Goal: Transaction & Acquisition: Purchase product/service

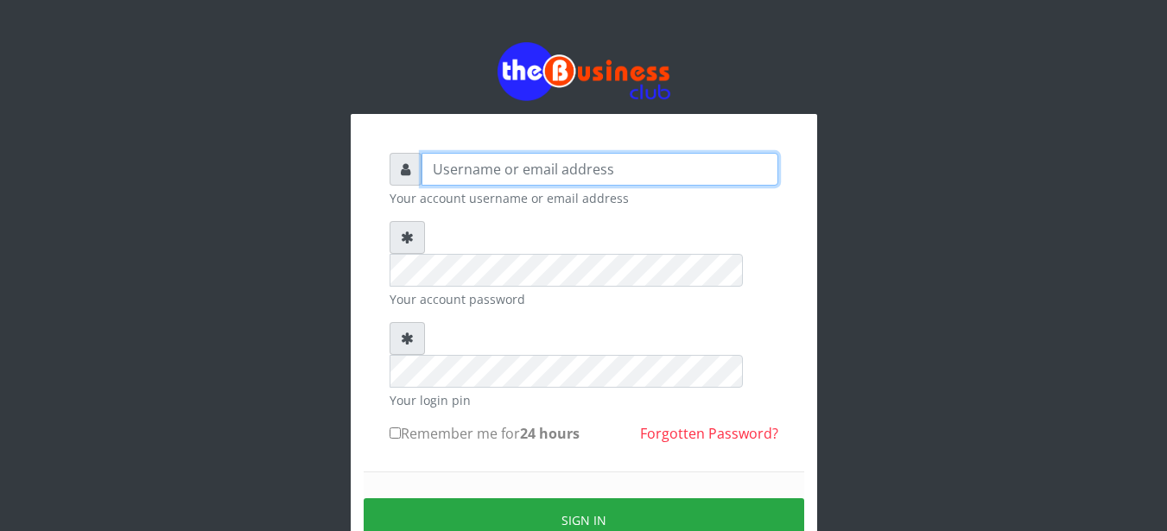
type input "GOLABICHI"
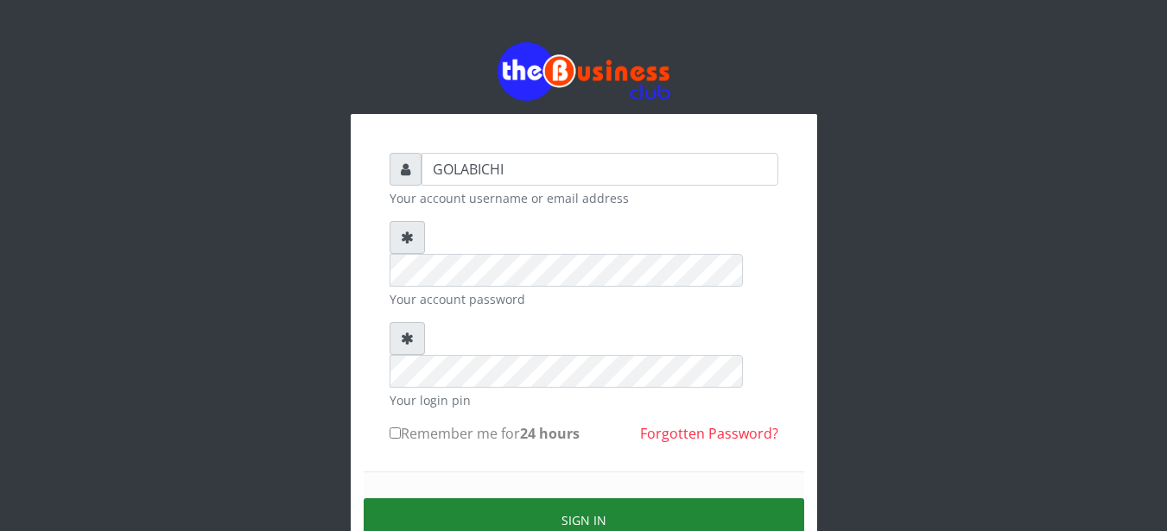
click at [544, 498] on button "Sign in" at bounding box center [584, 520] width 440 height 44
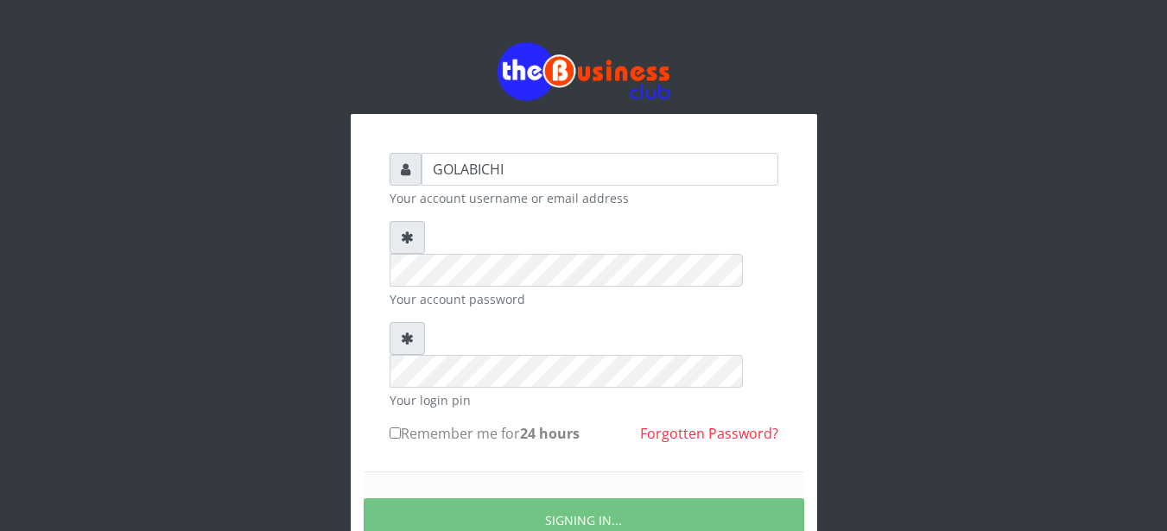
click at [465, 392] on form "GOLABICHI Your account username or email address Your account password Your log…" at bounding box center [584, 382] width 389 height 458
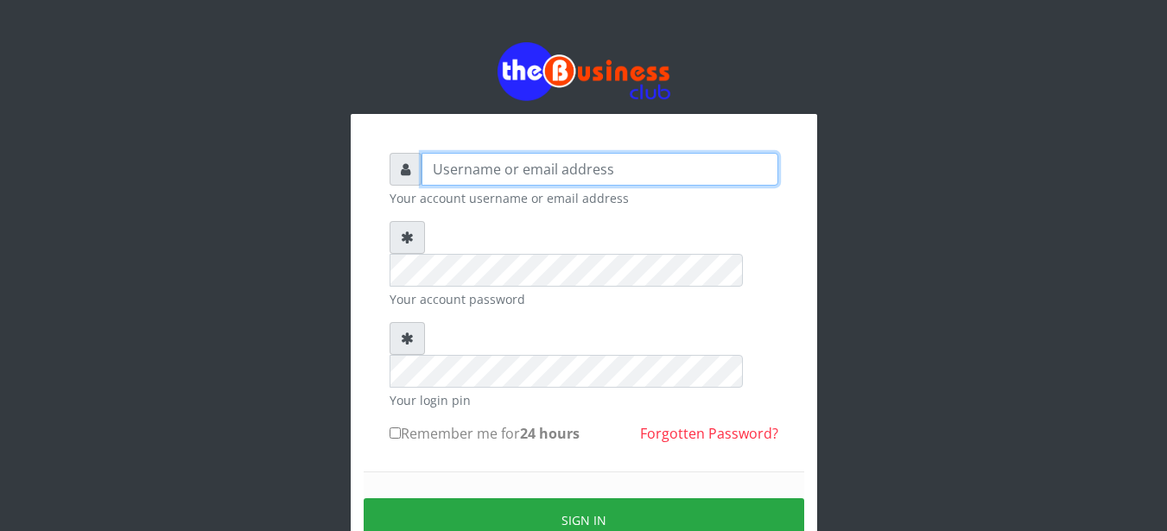
type input "GOLABICHI"
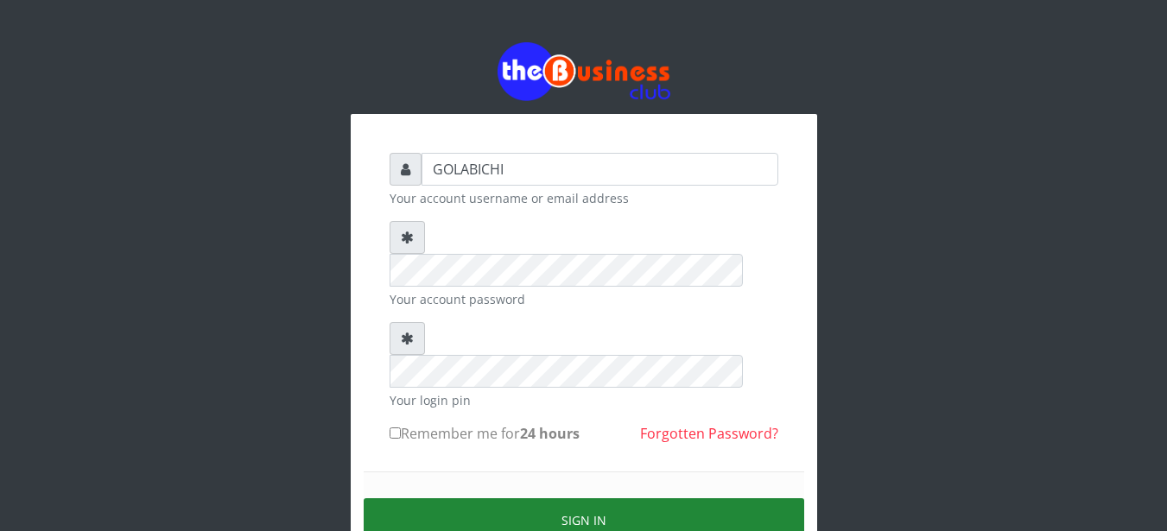
click at [489, 498] on button "Sign in" at bounding box center [584, 520] width 440 height 44
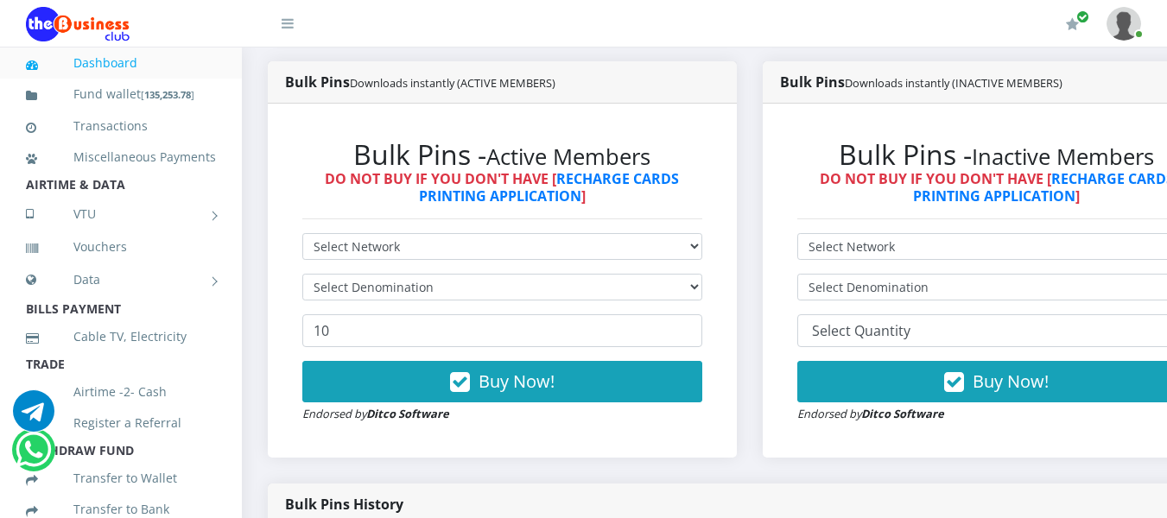
scroll to position [907, 0]
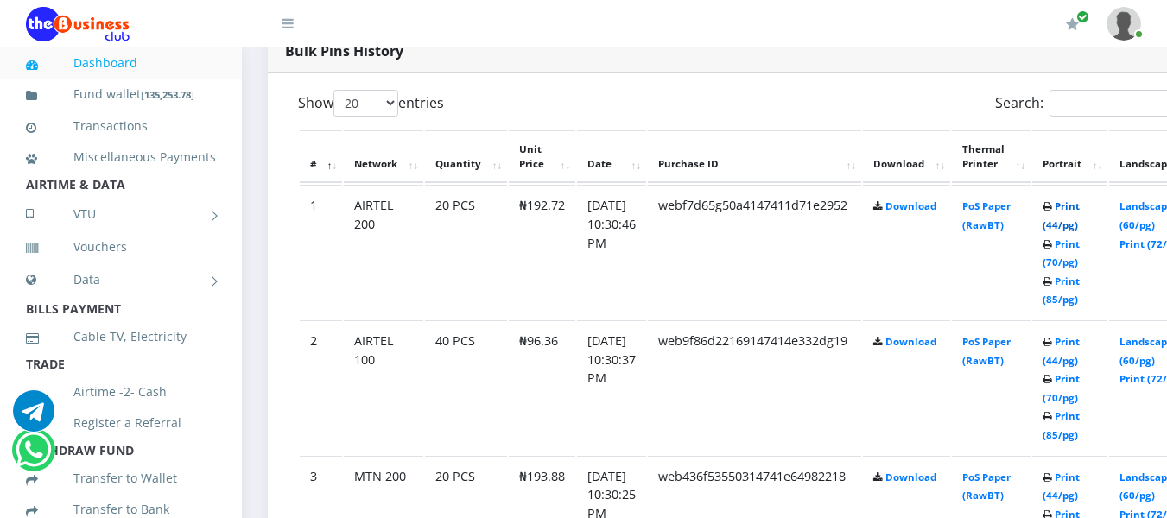
click at [1080, 204] on link "Print (44/pg)" at bounding box center [1060, 216] width 37 height 32
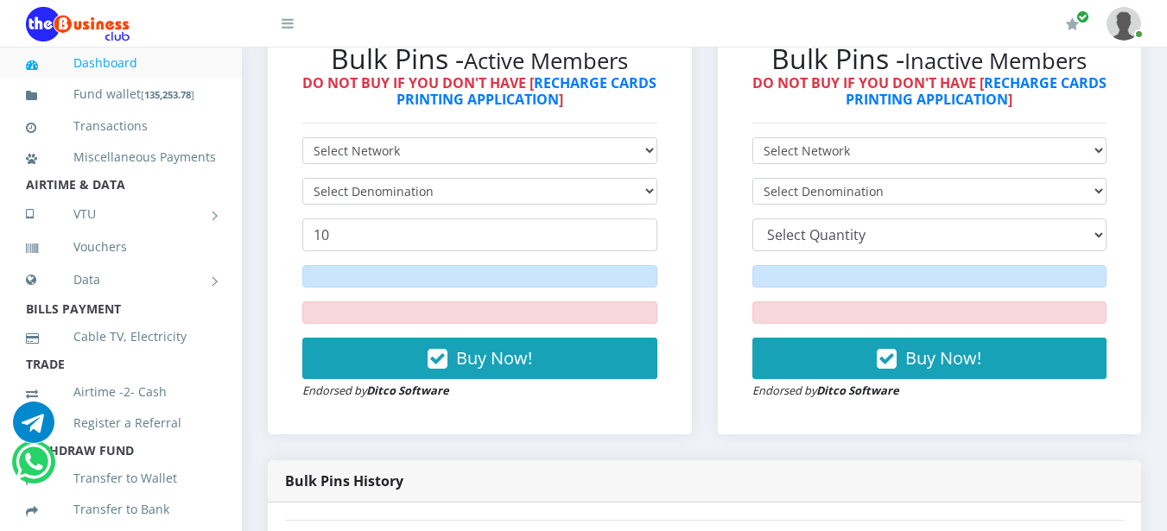
scroll to position [511, 0]
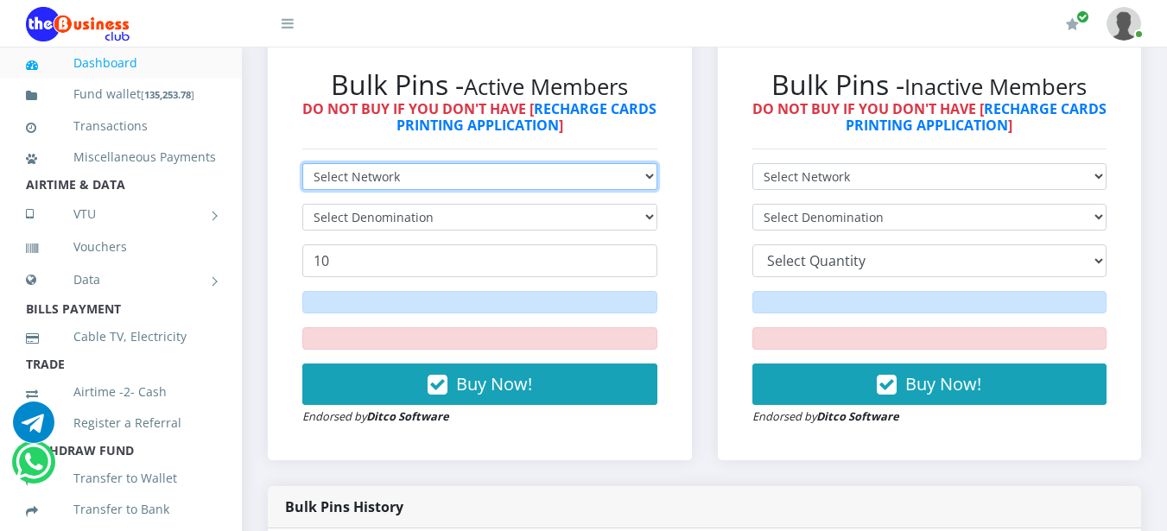
click at [453, 177] on select "Select Network MTN Globacom 9Mobile Airtel" at bounding box center [479, 176] width 355 height 27
select select "MTN"
click at [302, 163] on select "Select Network MTN Globacom 9Mobile Airtel" at bounding box center [479, 176] width 355 height 27
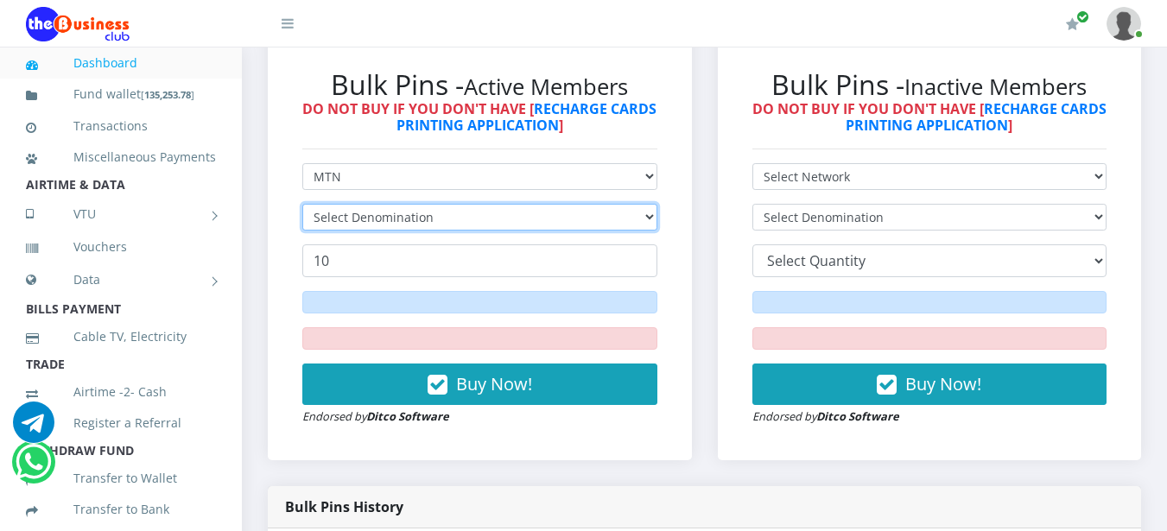
click at [433, 219] on select "Select Denomination" at bounding box center [479, 217] width 355 height 27
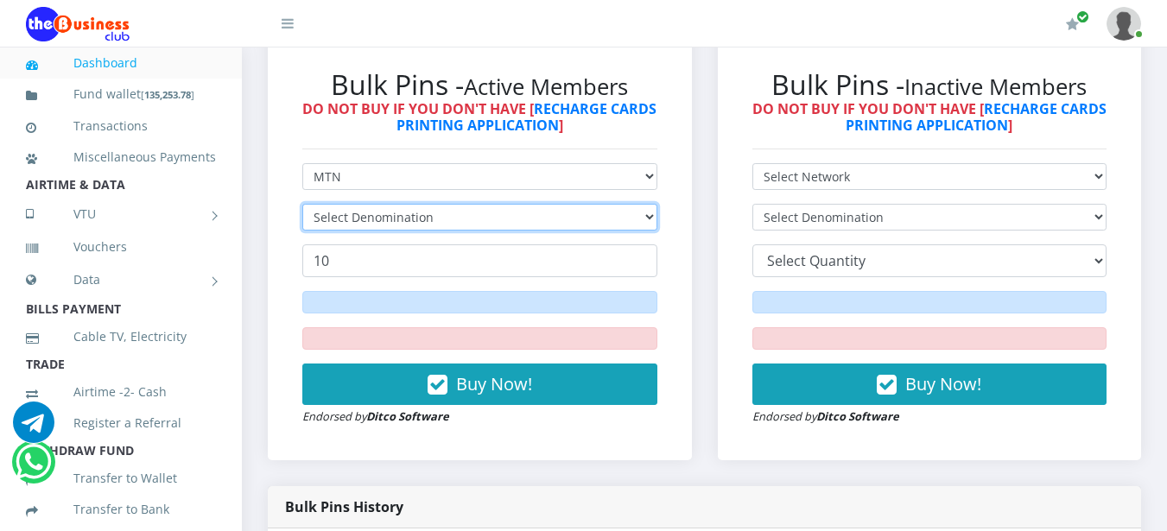
click at [433, 219] on select "Select Denomination" at bounding box center [479, 217] width 355 height 27
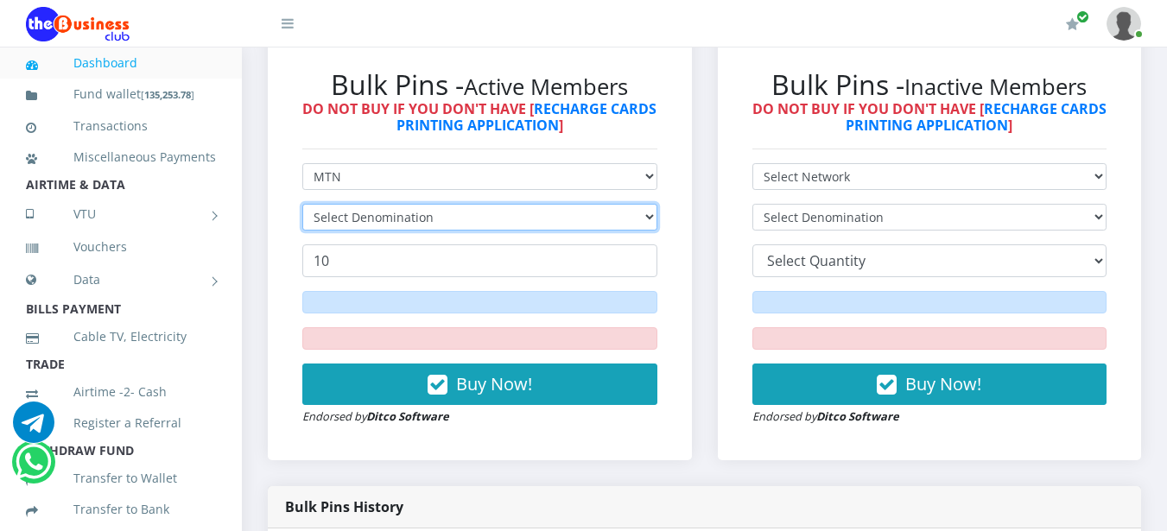
click at [433, 219] on select "Select Denomination" at bounding box center [479, 217] width 355 height 27
click at [437, 218] on select "Select Denomination" at bounding box center [479, 217] width 355 height 27
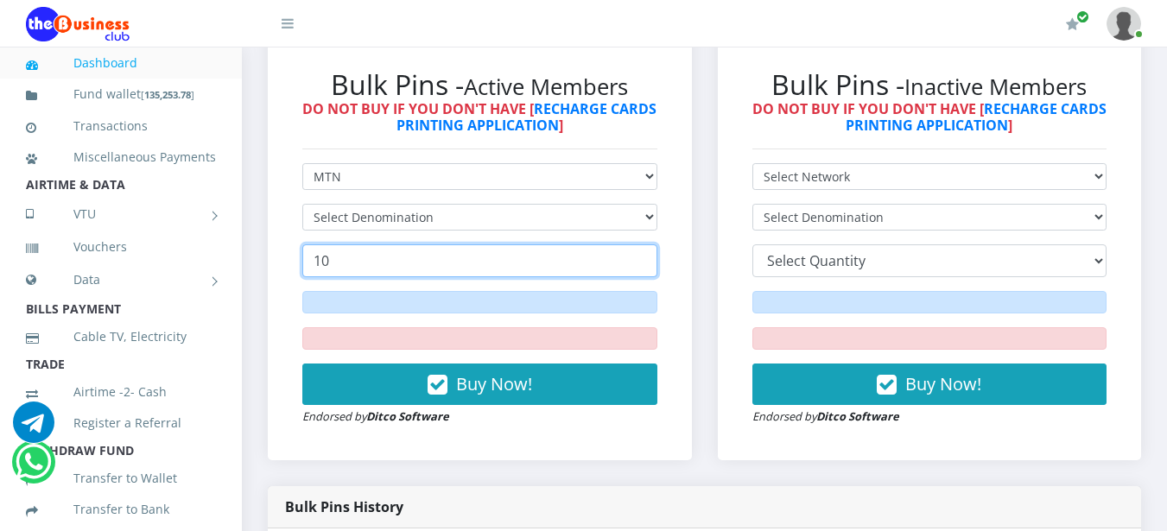
click at [444, 256] on input "10" at bounding box center [479, 260] width 355 height 33
type input "1"
type input "6"
type input "60"
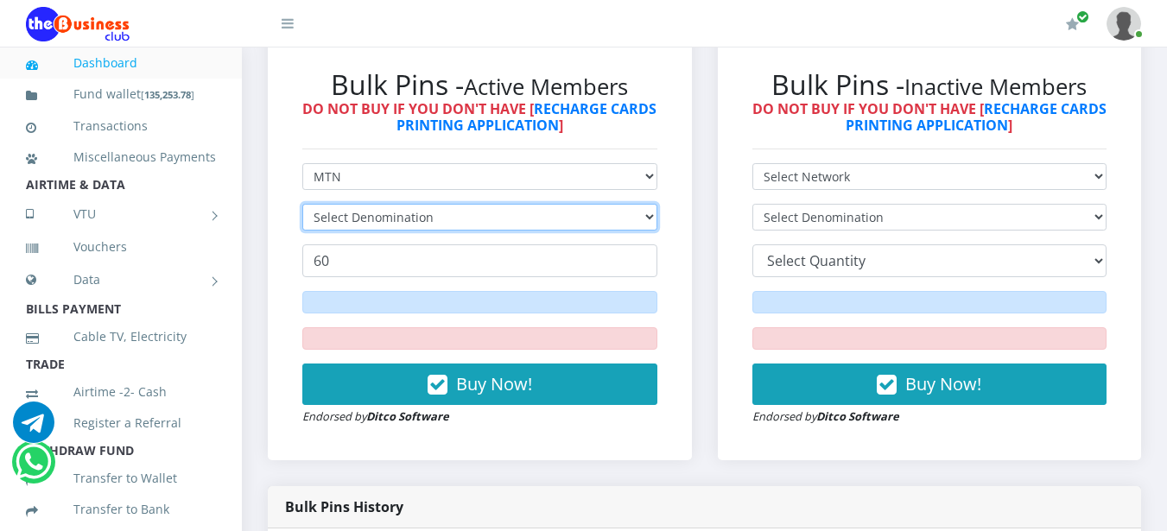
click at [419, 219] on select "Select Denomination" at bounding box center [479, 217] width 355 height 27
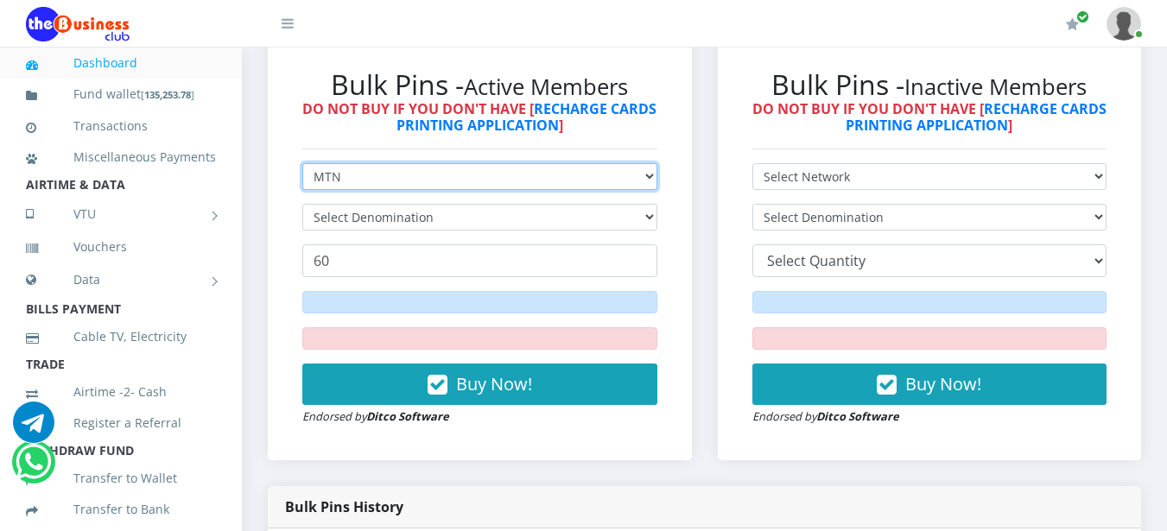
click at [383, 178] on select "Select Network MTN Globacom 9Mobile Airtel" at bounding box center [479, 176] width 355 height 27
click at [302, 163] on select "Select Network MTN Globacom 9Mobile Airtel" at bounding box center [479, 176] width 355 height 27
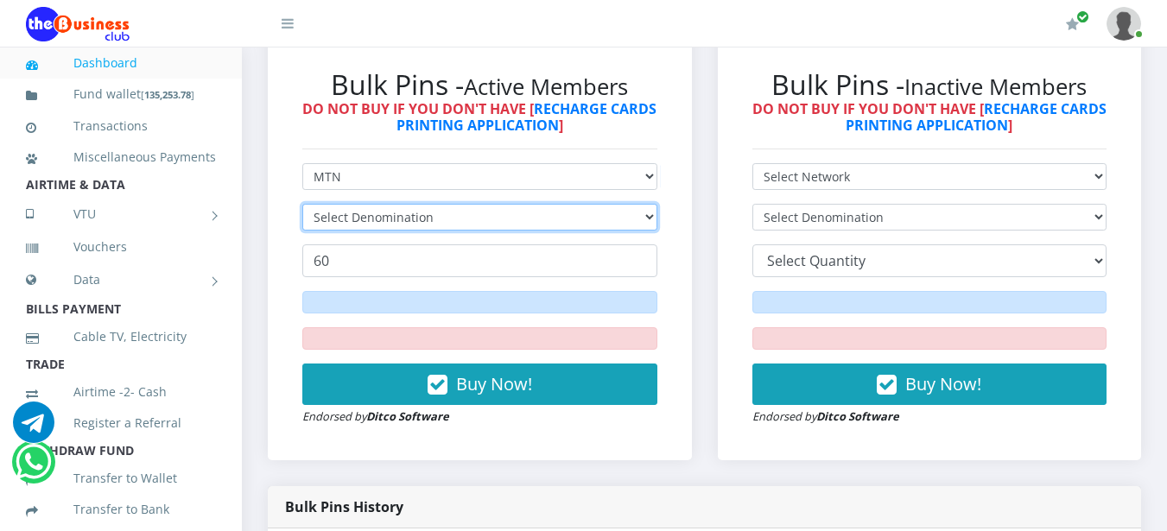
click at [384, 219] on select "Select Denomination" at bounding box center [479, 217] width 355 height 27
click at [379, 219] on select "Select Denomination" at bounding box center [479, 217] width 355 height 27
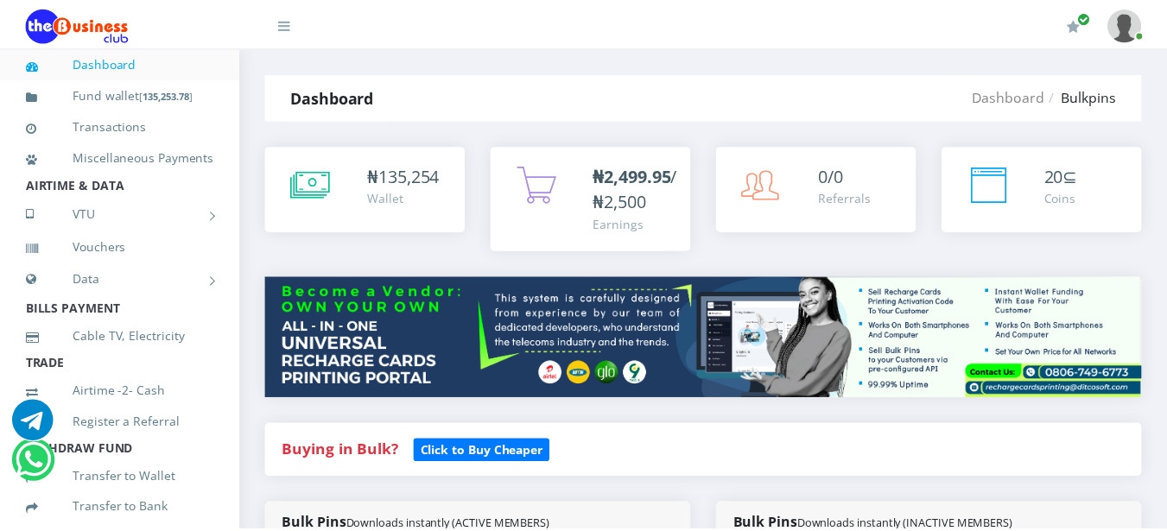
scroll to position [511, 0]
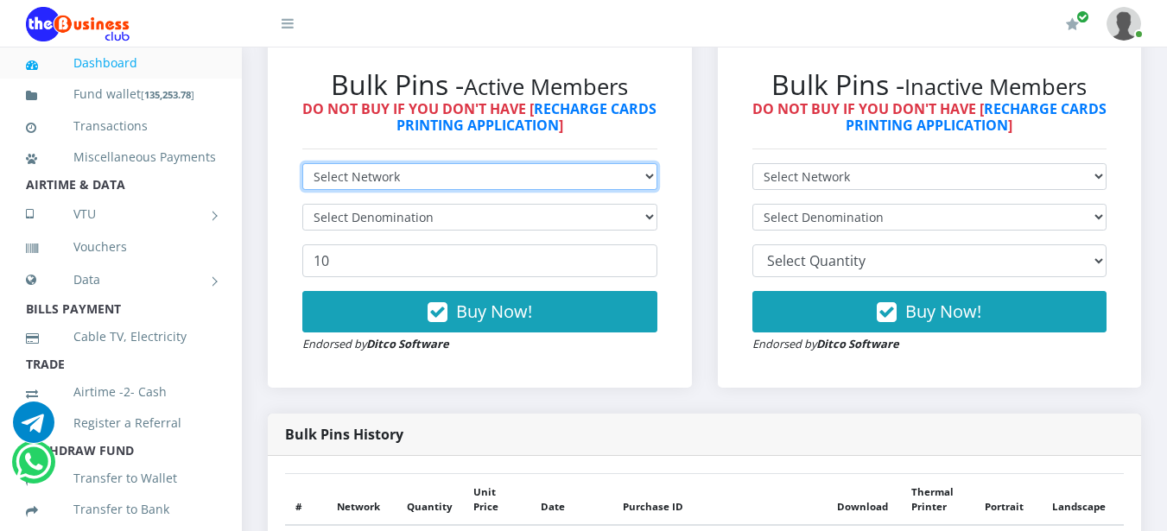
click at [415, 174] on select "Select Network MTN Globacom 9Mobile Airtel" at bounding box center [479, 176] width 355 height 27
click at [302, 163] on select "Select Network MTN Globacom 9Mobile Airtel" at bounding box center [479, 176] width 355 height 27
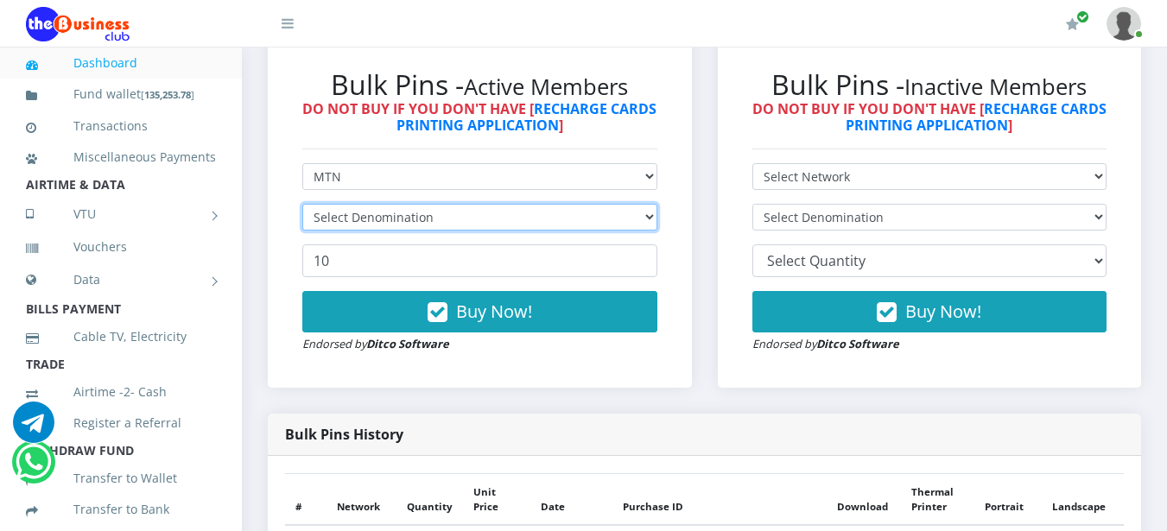
click at [410, 215] on select "Select Denomination" at bounding box center [479, 217] width 355 height 27
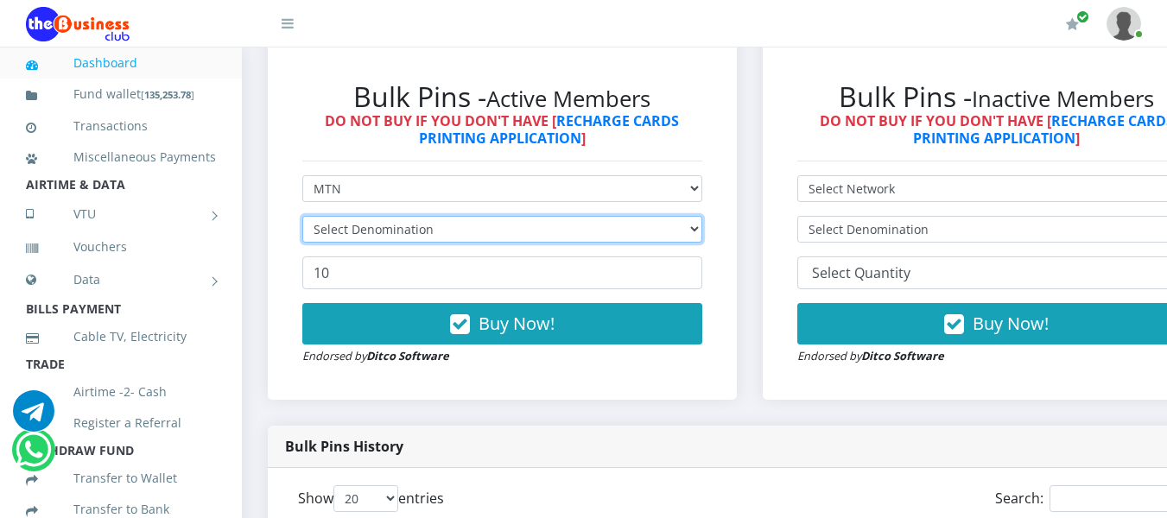
click at [414, 231] on select "Select Denomination" at bounding box center [502, 229] width 400 height 27
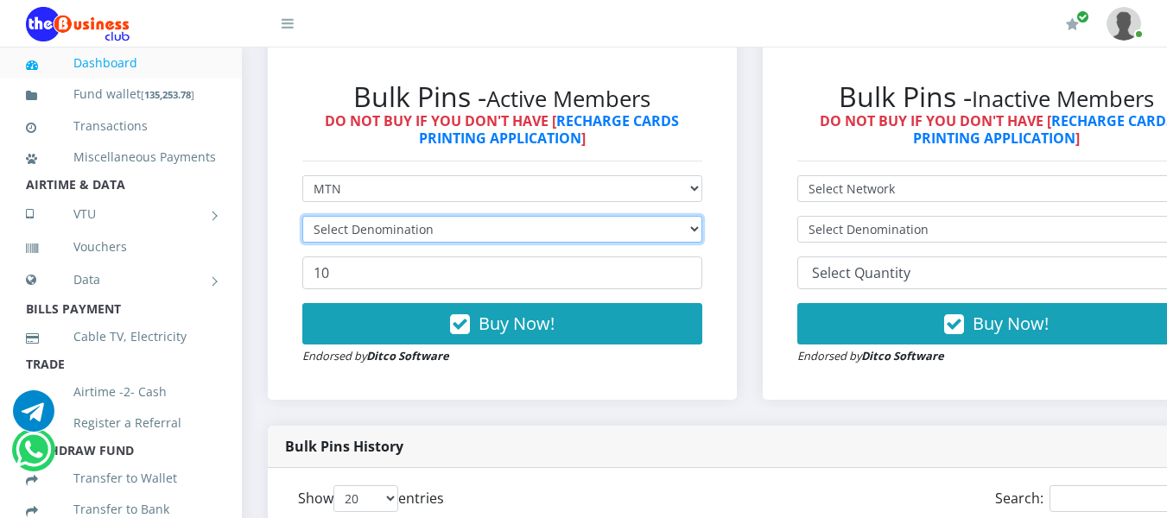
click at [414, 229] on select "Select Denomination" at bounding box center [502, 229] width 400 height 27
click at [414, 228] on select "Select Denomination" at bounding box center [502, 229] width 400 height 27
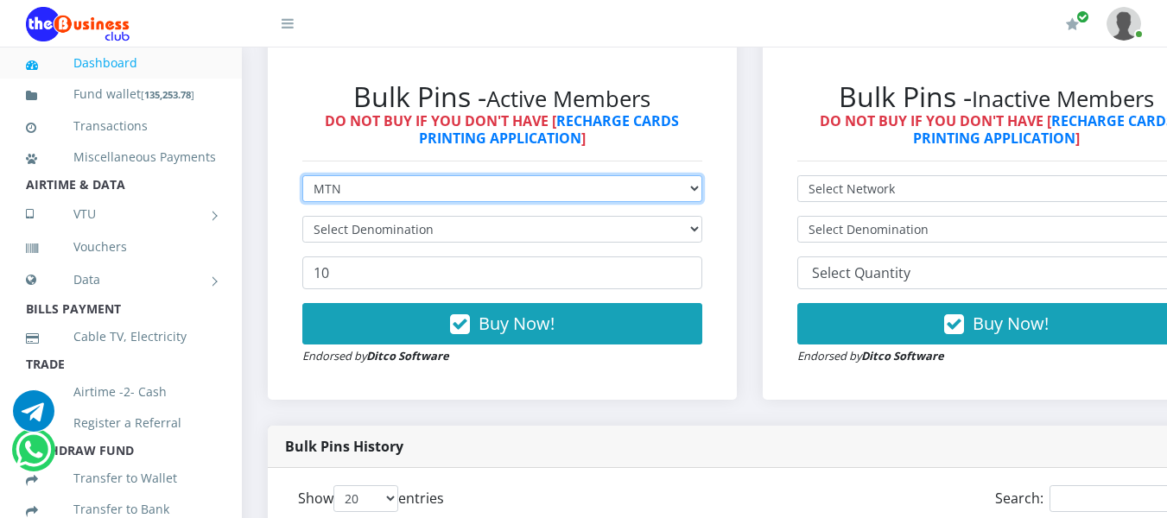
click at [428, 193] on select "Select Network MTN Globacom 9Mobile Airtel" at bounding box center [502, 188] width 400 height 27
select select "Airtel"
click at [302, 178] on select "Select Network MTN Globacom 9Mobile Airtel" at bounding box center [502, 188] width 400 height 27
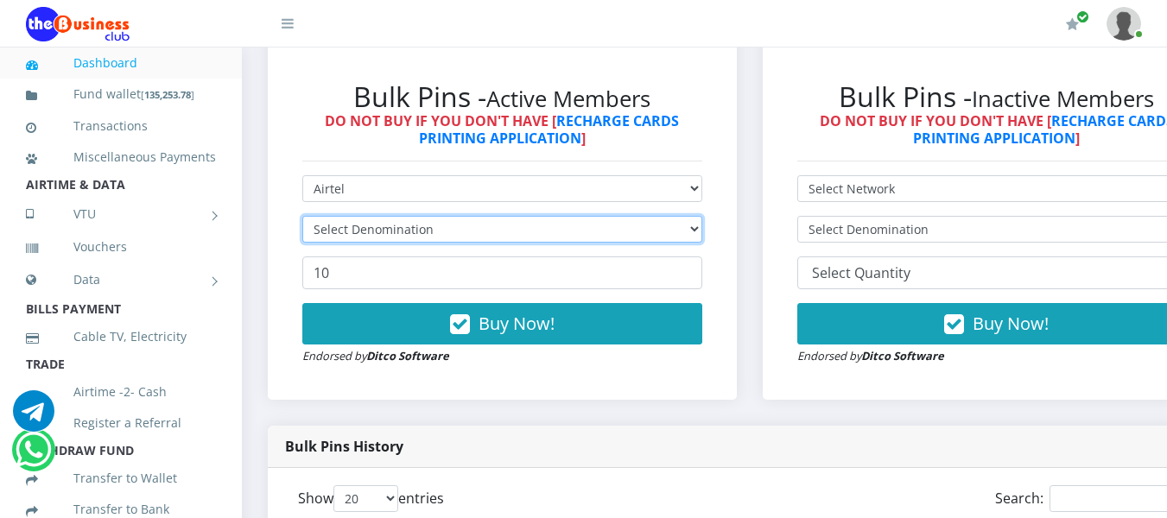
click at [406, 241] on select "Select Denomination" at bounding box center [502, 229] width 400 height 27
click at [416, 230] on select "Select Denomination" at bounding box center [502, 229] width 400 height 27
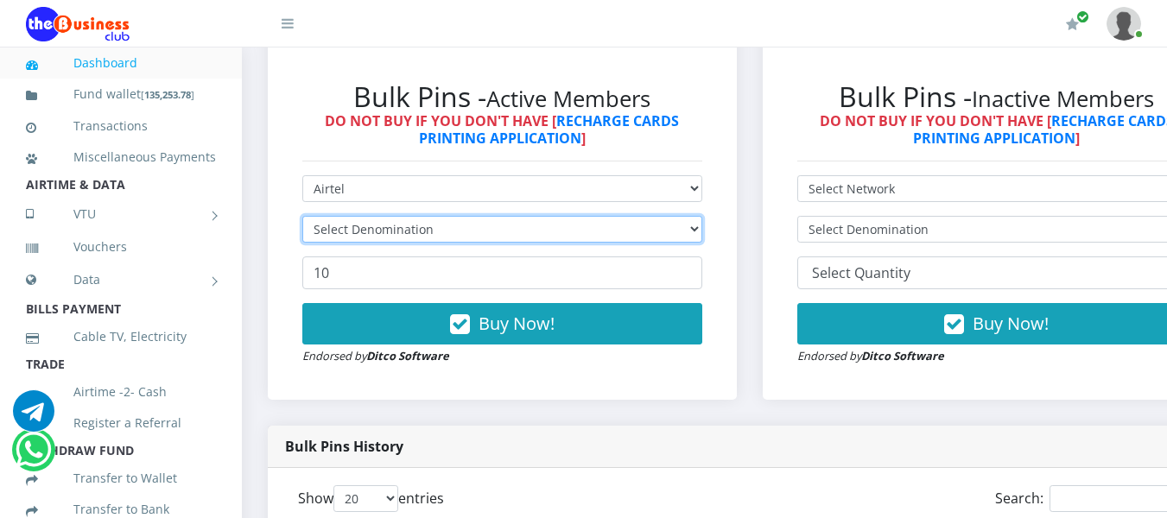
click at [416, 230] on select "Select Denomination" at bounding box center [502, 229] width 400 height 27
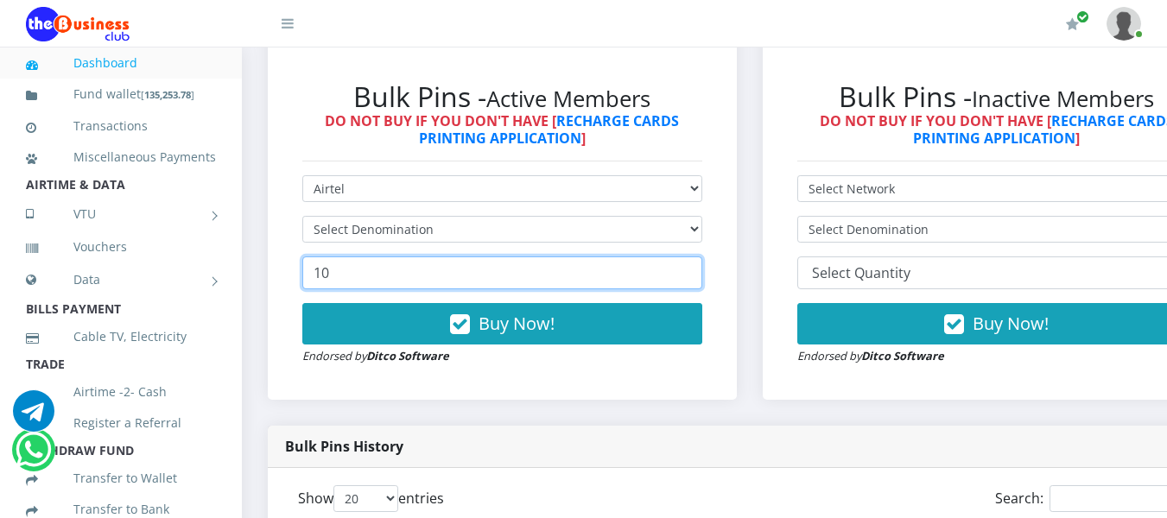
click at [390, 276] on input "10" at bounding box center [502, 273] width 400 height 33
type input "1"
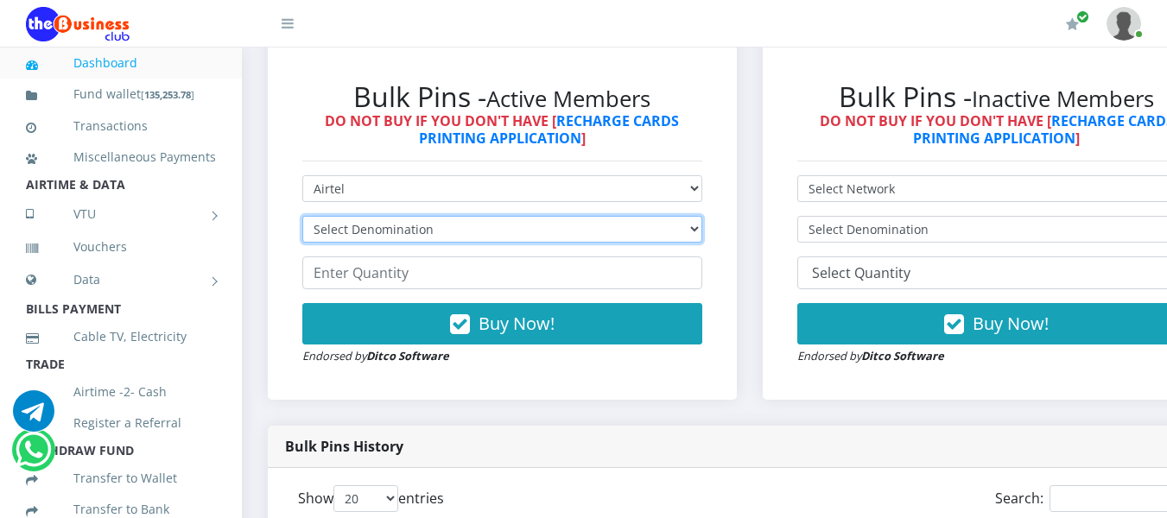
click at [421, 230] on select "Select Denomination" at bounding box center [502, 229] width 400 height 27
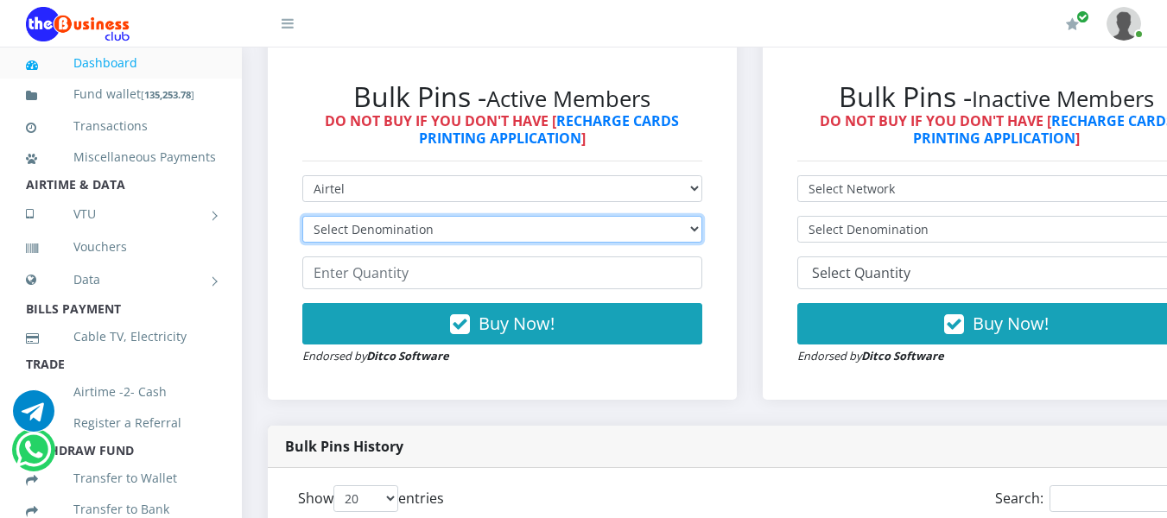
click at [421, 230] on select "Select Denomination" at bounding box center [502, 229] width 400 height 27
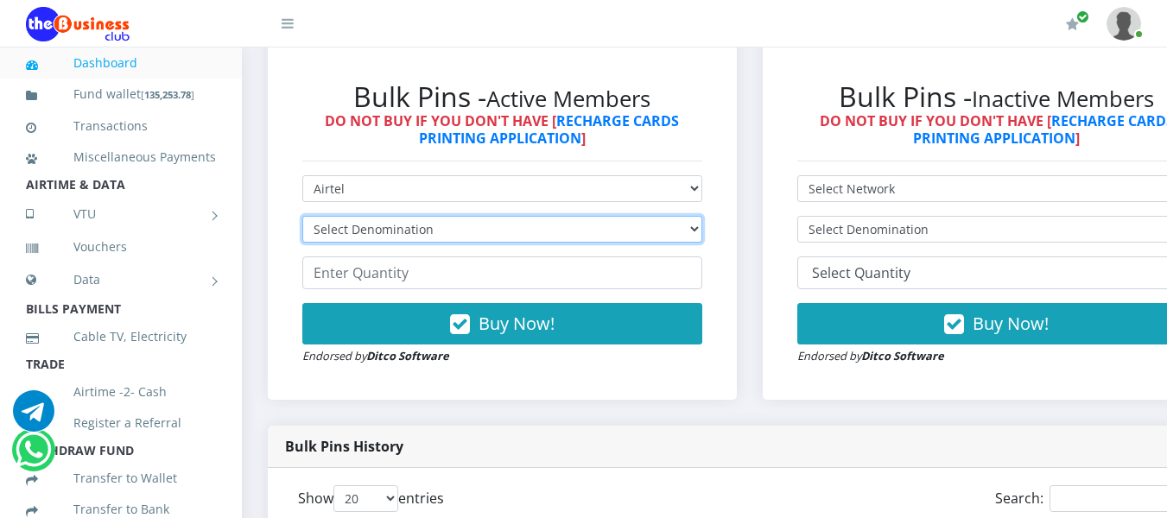
click at [421, 230] on select "Select Denomination" at bounding box center [502, 229] width 400 height 27
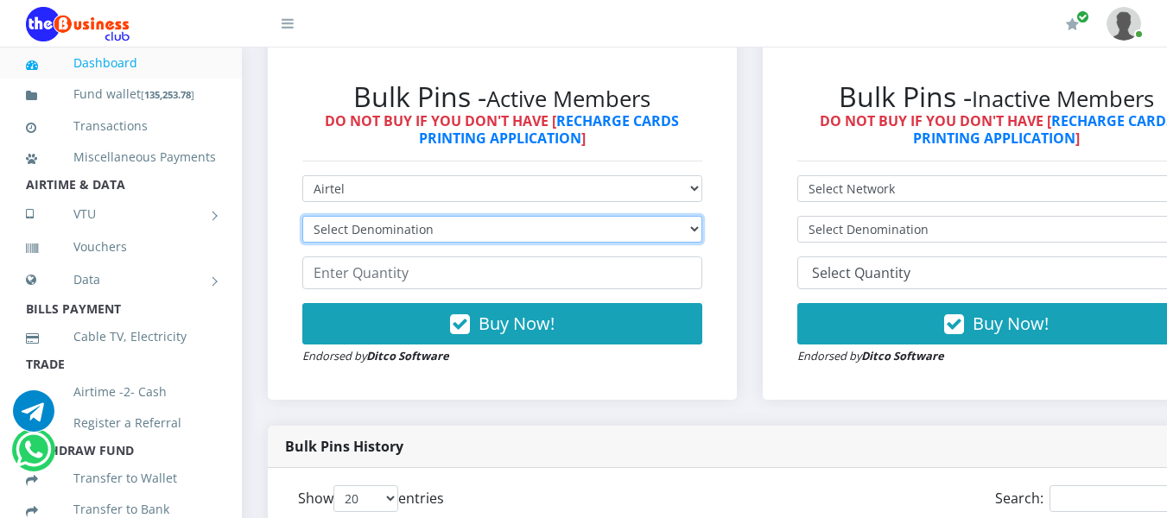
click at [421, 230] on select "Select Denomination" at bounding box center [502, 229] width 400 height 27
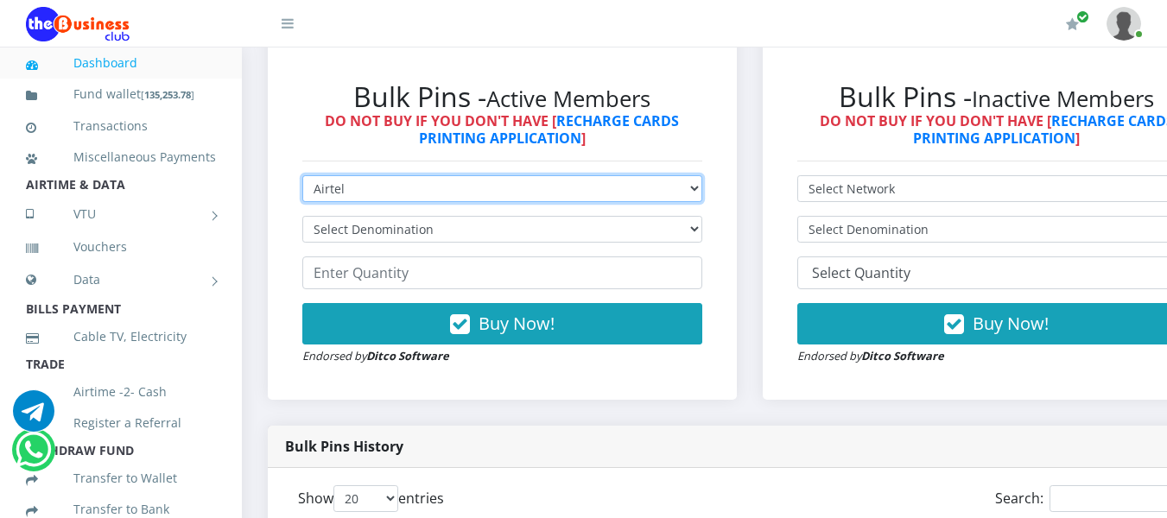
click at [458, 197] on select "Select Network MTN Globacom 9Mobile Airtel" at bounding box center [502, 188] width 400 height 27
click at [302, 178] on select "Select Network MTN Globacom 9Mobile Airtel" at bounding box center [502, 188] width 400 height 27
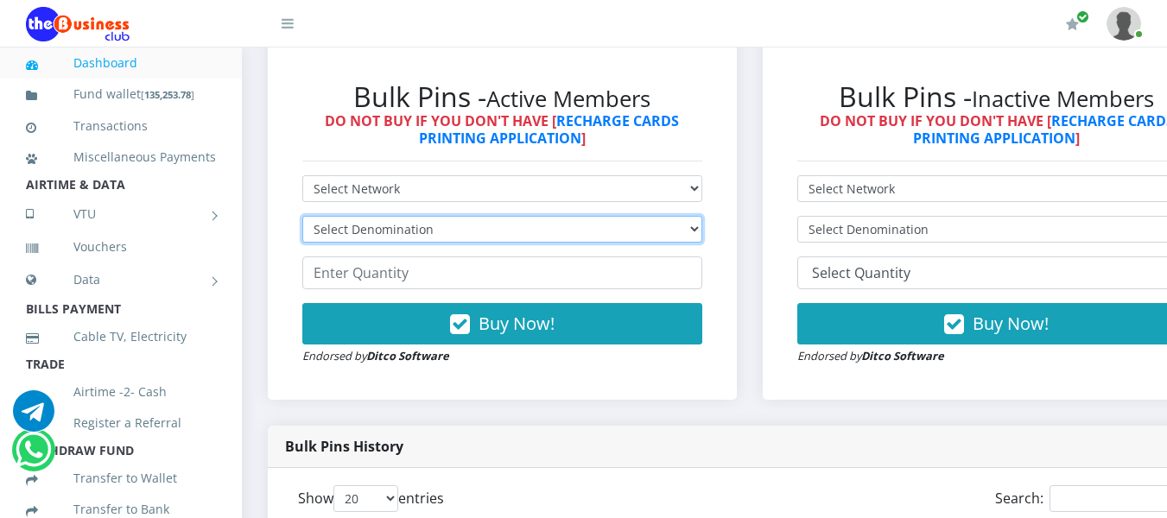
click at [429, 232] on select "Select Denomination" at bounding box center [502, 229] width 400 height 27
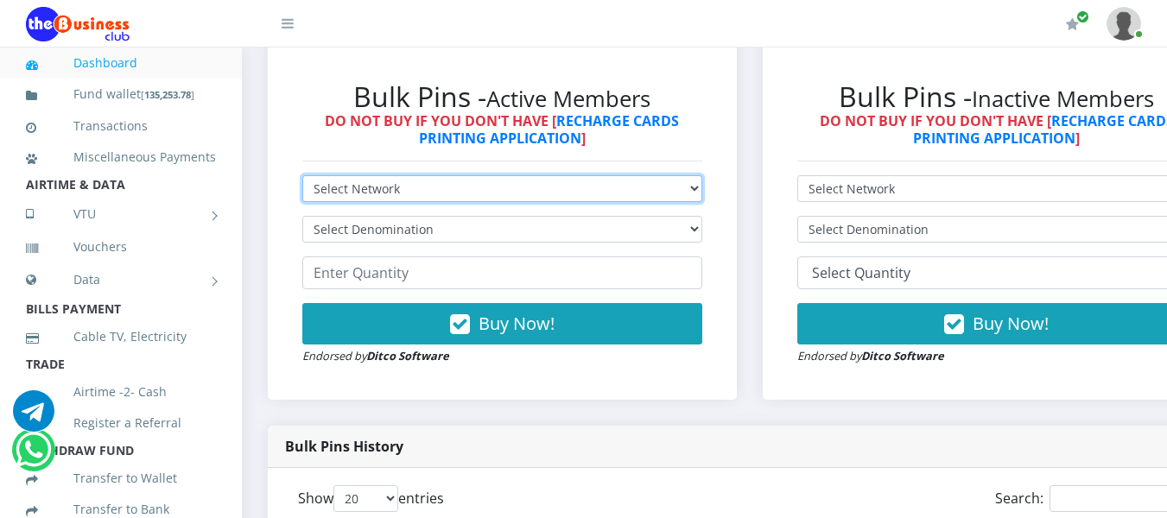
click at [453, 198] on select "Select Network MTN Globacom 9Mobile Airtel" at bounding box center [502, 188] width 400 height 27
select select "MTN"
click at [302, 178] on select "Select Network MTN Globacom 9Mobile Airtel" at bounding box center [502, 188] width 400 height 27
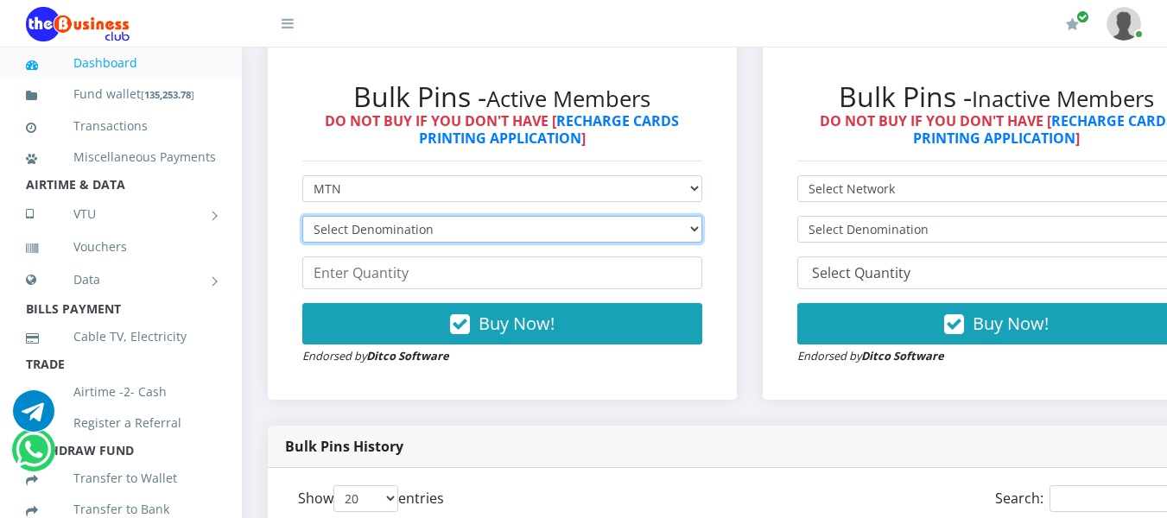
click at [428, 232] on select "Select Denomination" at bounding box center [502, 229] width 400 height 27
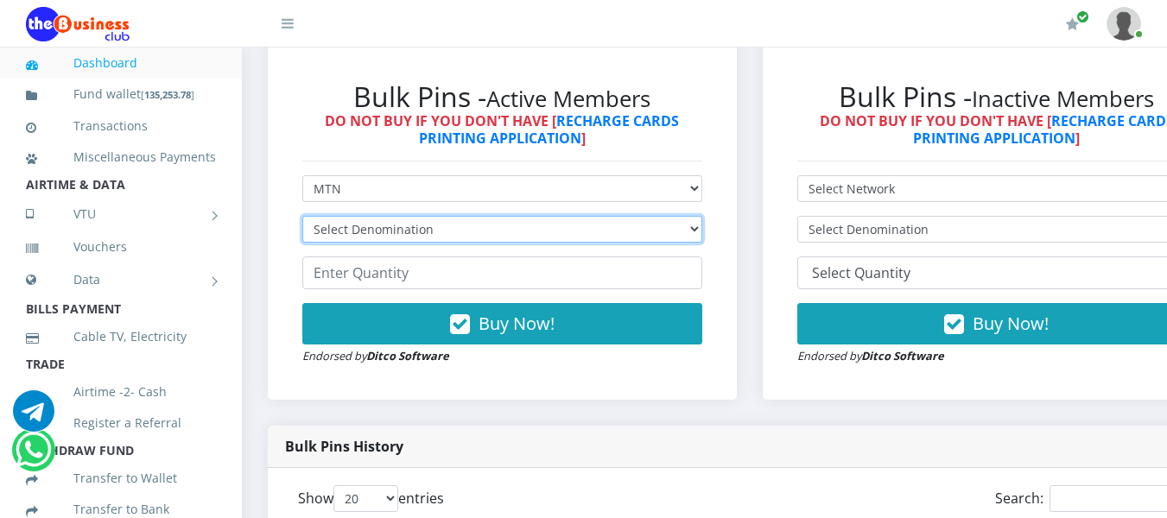
click at [428, 231] on select "Select Denomination" at bounding box center [502, 229] width 400 height 27
click at [428, 230] on select "Select Denomination" at bounding box center [502, 229] width 400 height 27
drag, startPoint x: 428, startPoint y: 230, endPoint x: 235, endPoint y: 284, distance: 201.0
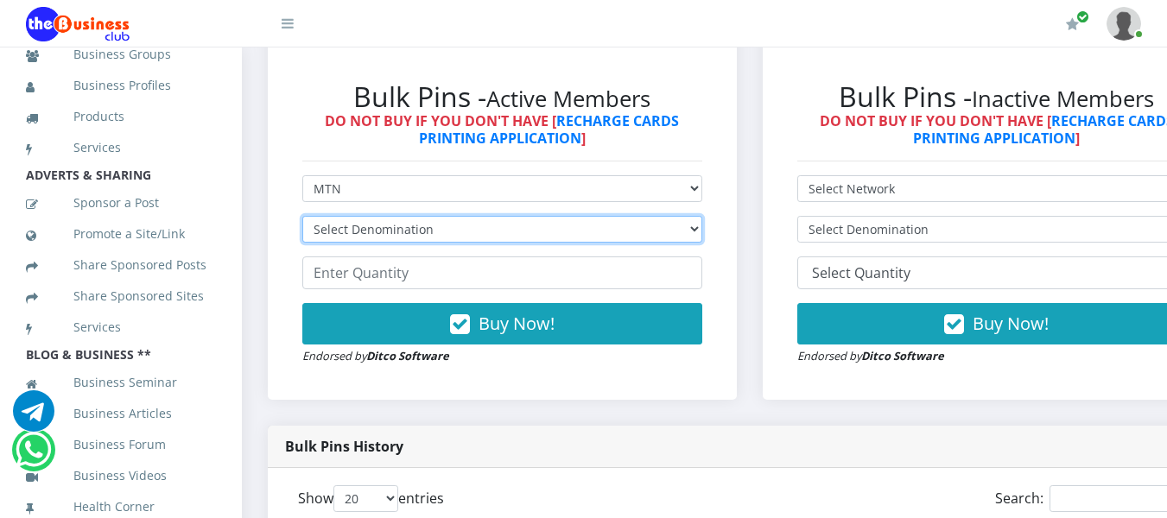
scroll to position [282, 0]
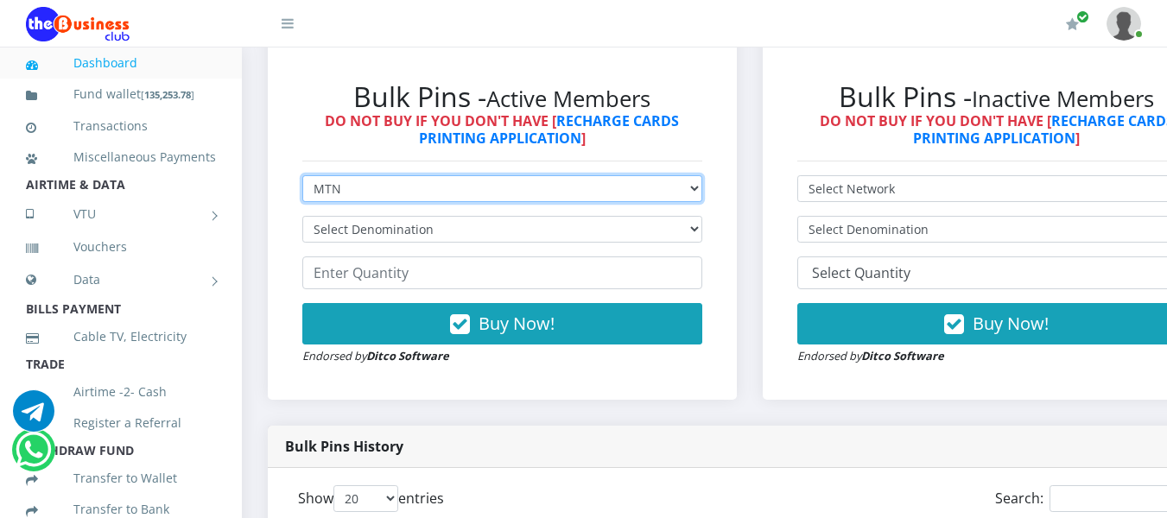
click at [344, 187] on select "Select Network MTN Globacom 9Mobile Airtel" at bounding box center [502, 188] width 400 height 27
click at [302, 178] on select "Select Network MTN Globacom 9Mobile Airtel" at bounding box center [502, 188] width 400 height 27
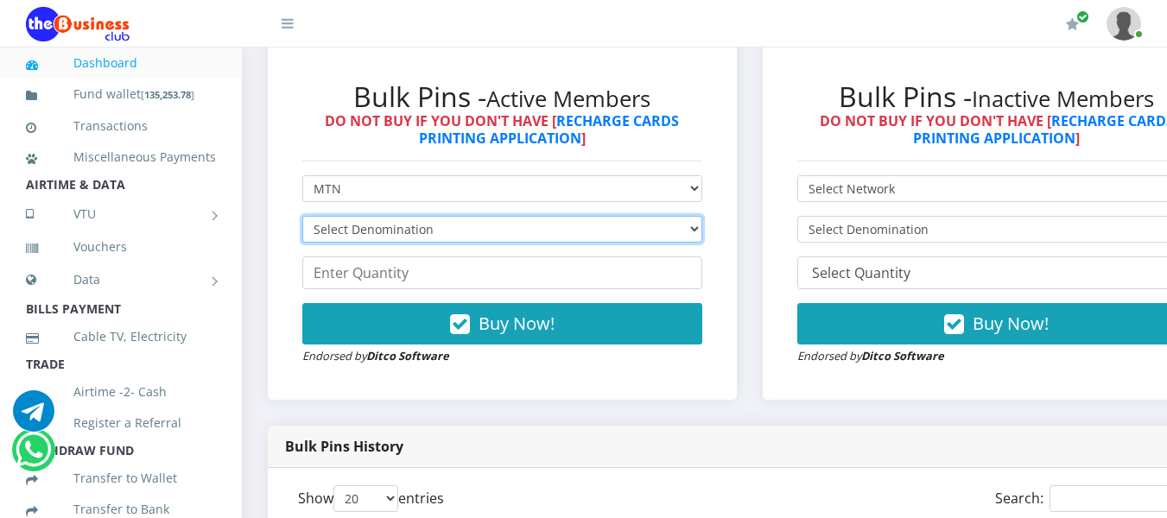
click at [358, 233] on select "Select Denomination MTN NGN100 - ₦96.94 MTN NGN200 - ₦193.88 MTN NGN400 - ₦387.…" at bounding box center [502, 229] width 400 height 27
select select "96.94-100"
click at [302, 219] on select "Select Denomination MTN NGN100 - ₦96.94 MTN NGN200 - ₦193.88 MTN NGN400 - ₦387.…" at bounding box center [502, 229] width 400 height 27
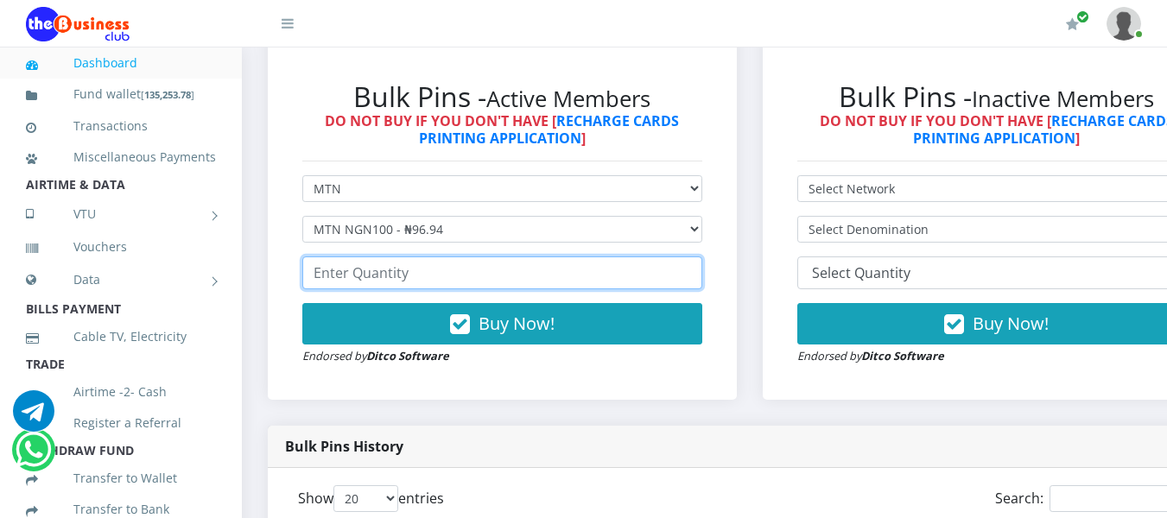
click at [384, 276] on input "number" at bounding box center [502, 273] width 400 height 33
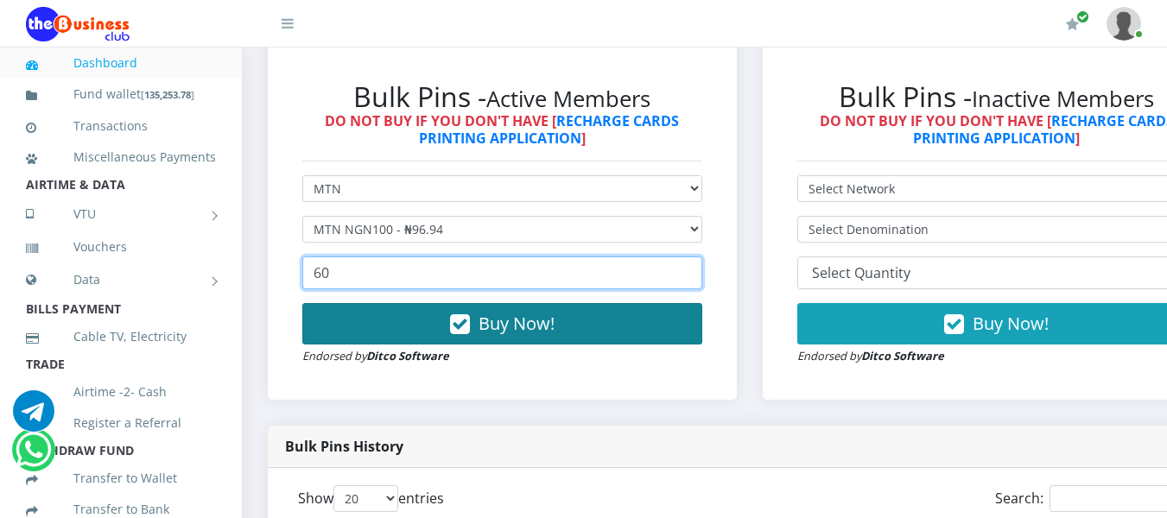
type input "60"
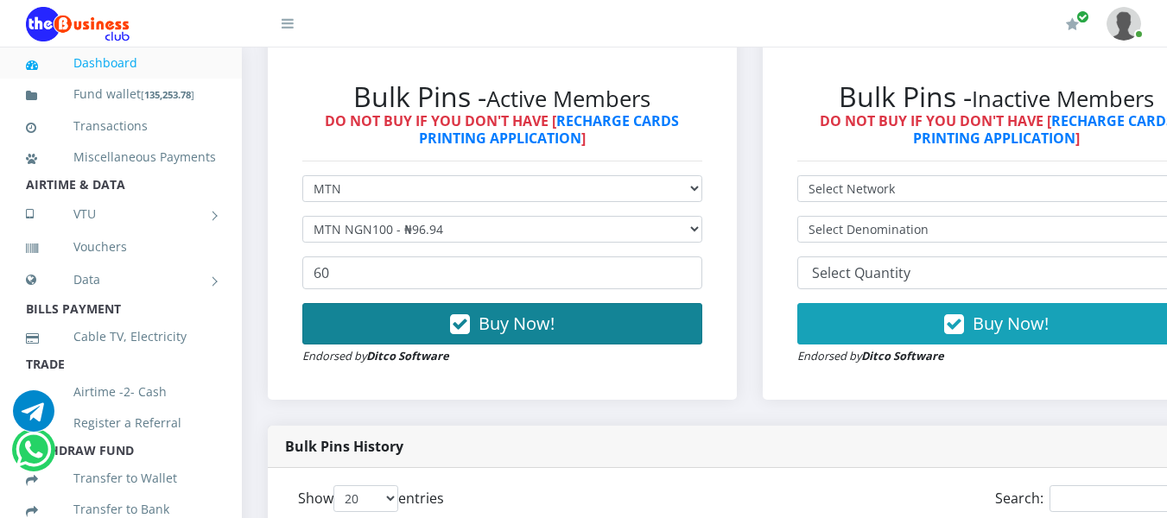
click at [420, 321] on button "Buy Now!" at bounding box center [502, 323] width 400 height 41
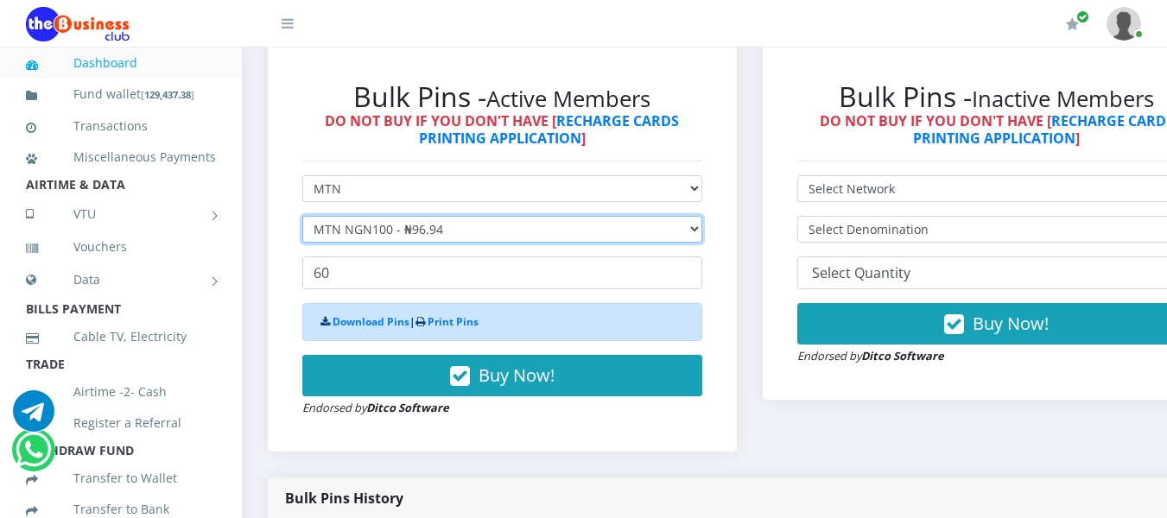
click at [466, 228] on select "Select Denomination MTN NGN100 - ₦96.94 MTN NGN200 - ₦193.88 MTN NGN400 - ₦387.…" at bounding box center [502, 229] width 400 height 27
select select "193.88-200"
click at [302, 219] on select "Select Denomination MTN NGN100 - ₦96.94 MTN NGN200 - ₦193.88 MTN NGN400 - ₦387.…" at bounding box center [502, 229] width 400 height 27
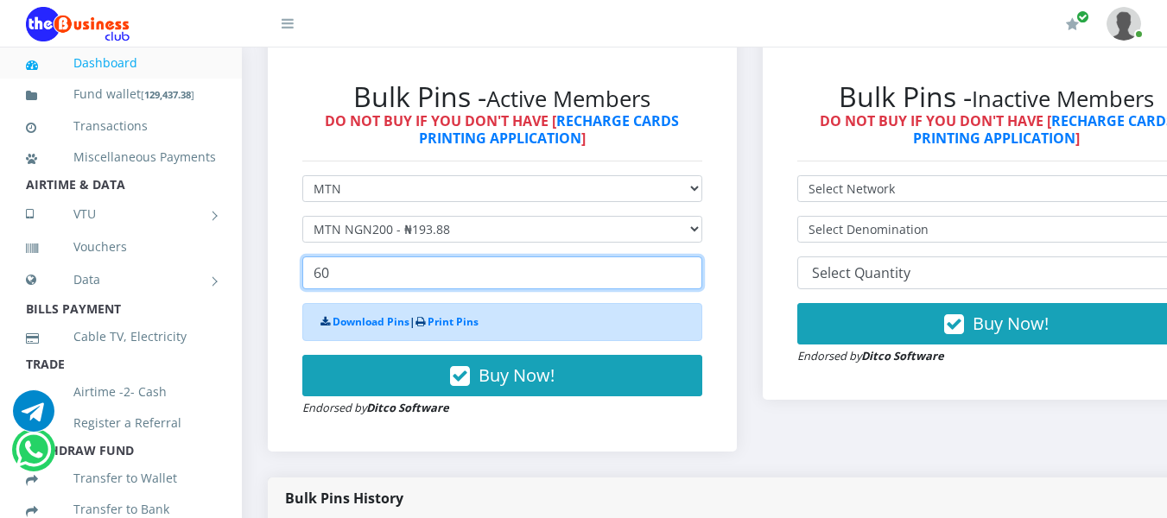
click at [427, 271] on input "60" at bounding box center [502, 273] width 400 height 33
type input "6"
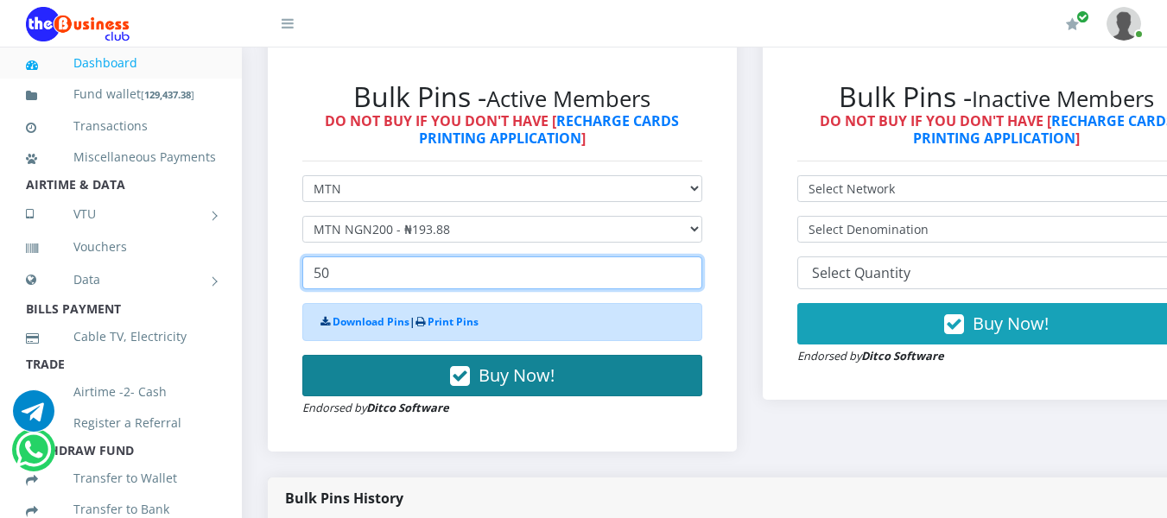
type input "50"
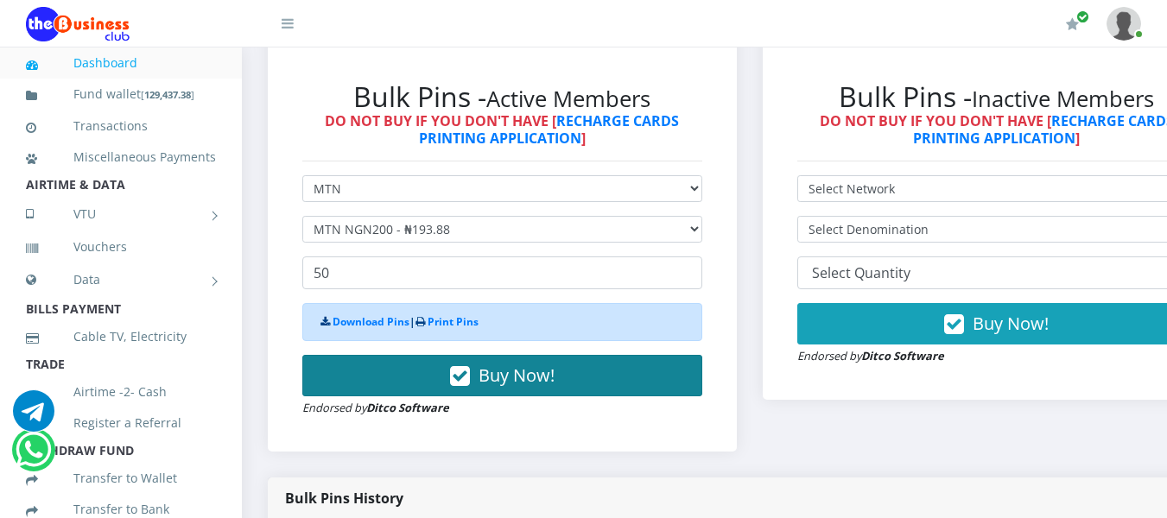
click at [453, 371] on button "Buy Now!" at bounding box center [502, 375] width 400 height 41
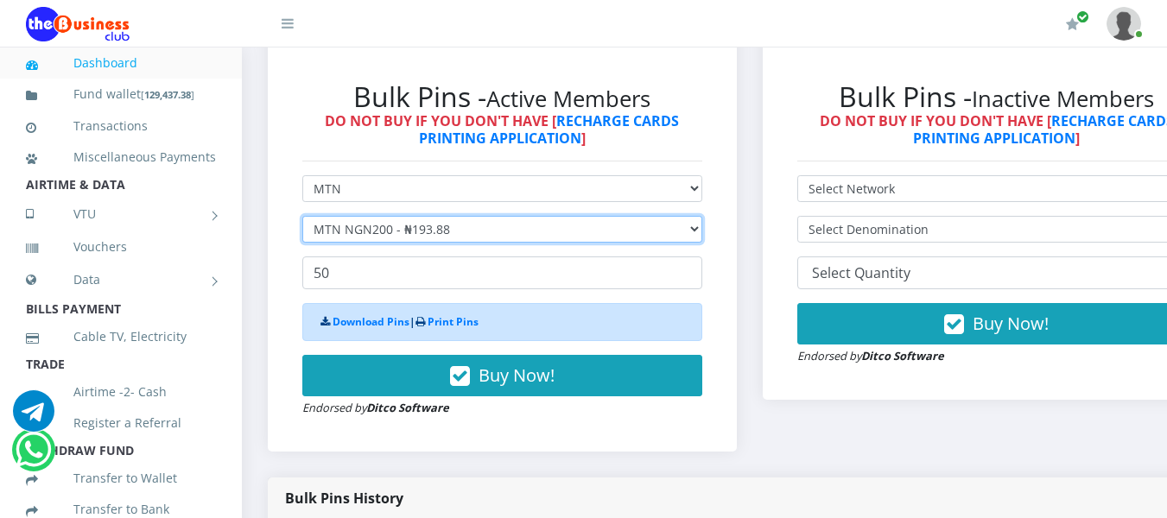
click at [485, 231] on select "Select Denomination MTN NGN100 - ₦96.94 MTN NGN200 - ₦193.88 MTN NGN400 - ₦387.…" at bounding box center [502, 229] width 400 height 27
select select "484.7-500"
click at [302, 219] on select "Select Denomination MTN NGN100 - ₦96.94 MTN NGN200 - ₦193.88 MTN NGN400 - ₦387.…" at bounding box center [502, 229] width 400 height 27
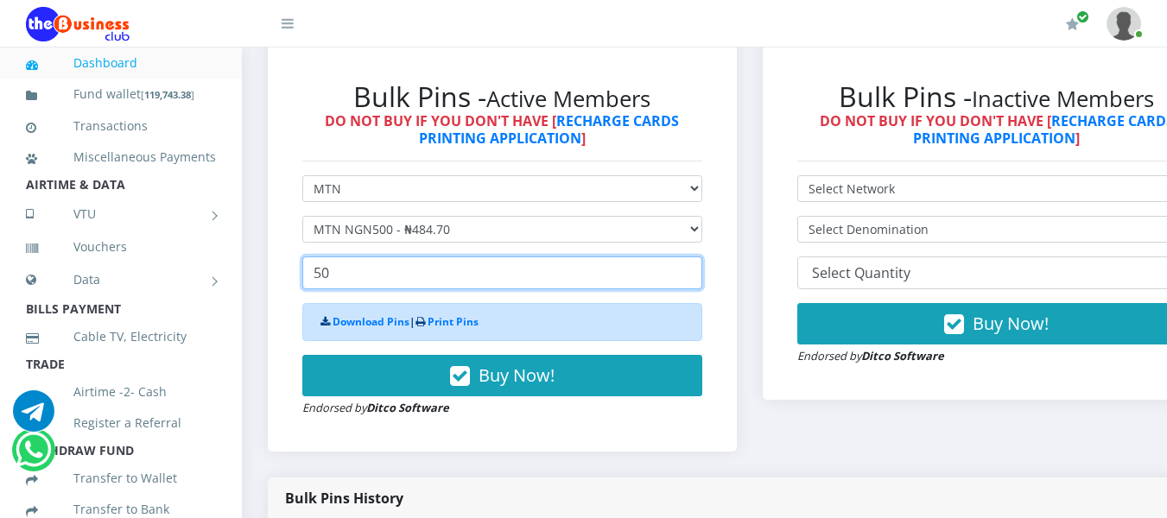
click at [334, 278] on input "50" at bounding box center [502, 273] width 400 height 33
type input "5"
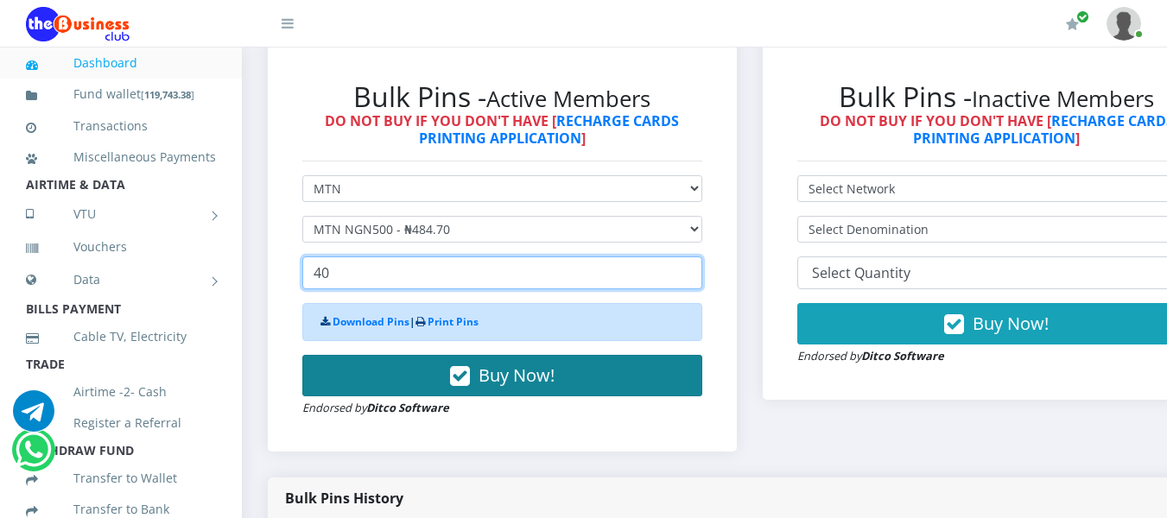
type input "40"
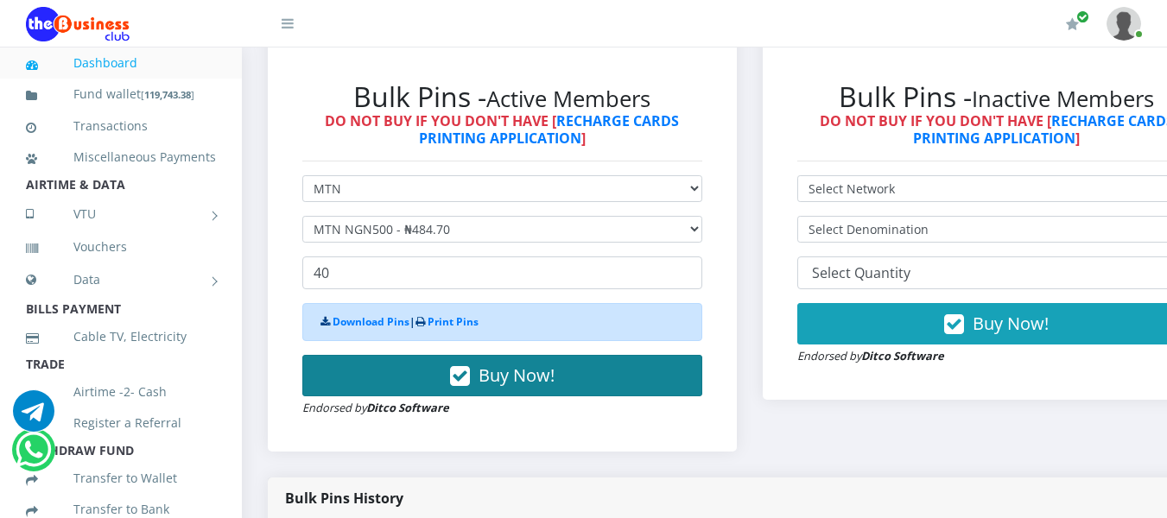
click at [513, 369] on span "Buy Now!" at bounding box center [516, 375] width 76 height 23
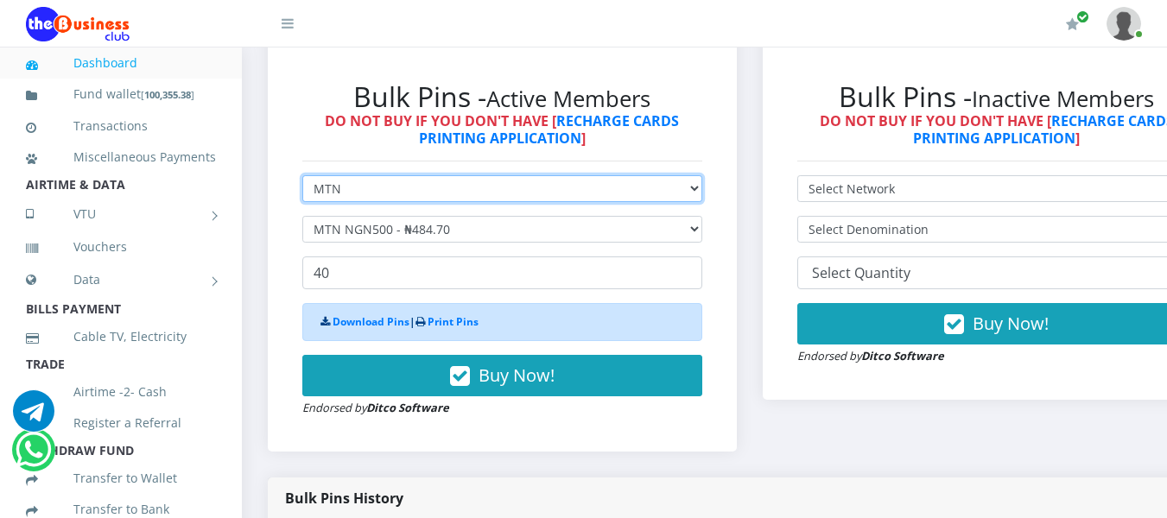
click at [505, 190] on select "Select Network MTN Globacom 9Mobile Airtel" at bounding box center [502, 188] width 400 height 27
select select "Airtel"
click at [302, 178] on select "Select Network MTN Globacom 9Mobile Airtel" at bounding box center [502, 188] width 400 height 27
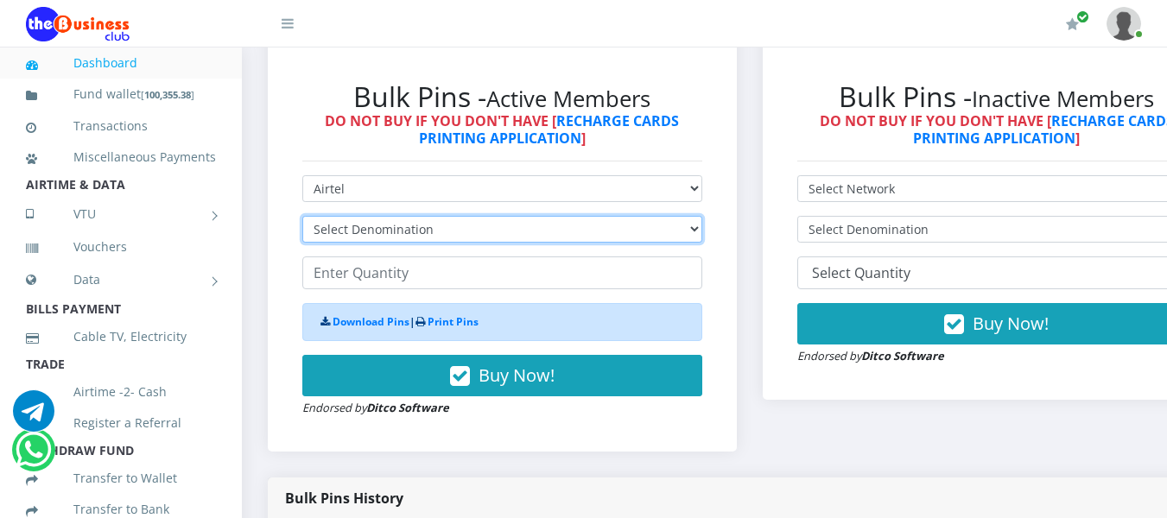
click at [458, 231] on select "Select Denomination Airtel NGN100 - ₦96.36 Airtel NGN200 - ₦192.72 Airtel NGN50…" at bounding box center [502, 229] width 400 height 27
select select "96.36-100"
click at [302, 219] on select "Select Denomination Airtel NGN100 - ₦96.36 Airtel NGN200 - ₦192.72 Airtel NGN50…" at bounding box center [502, 229] width 400 height 27
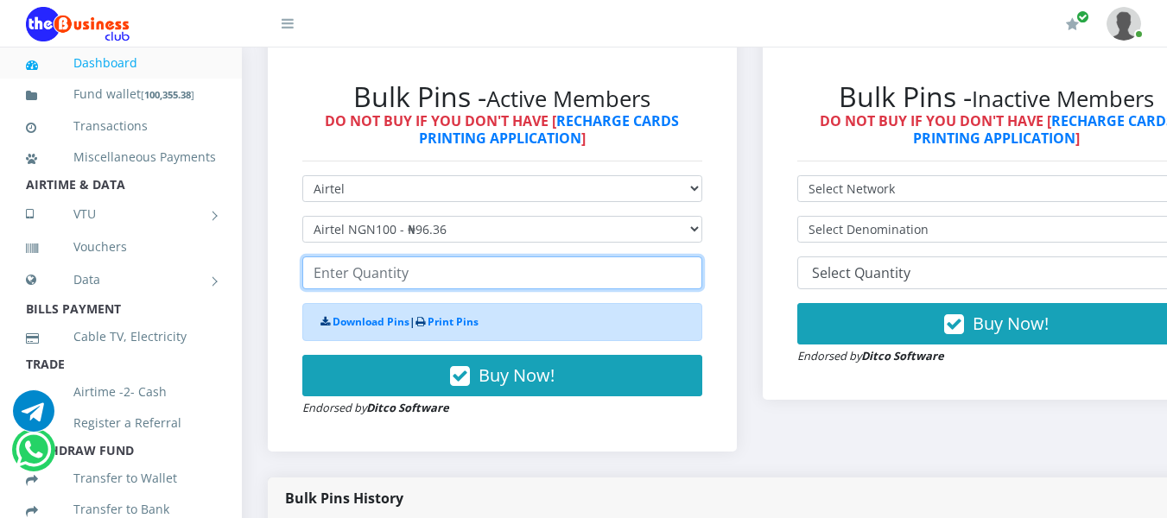
click at [414, 269] on input "number" at bounding box center [502, 273] width 400 height 33
type input "1"
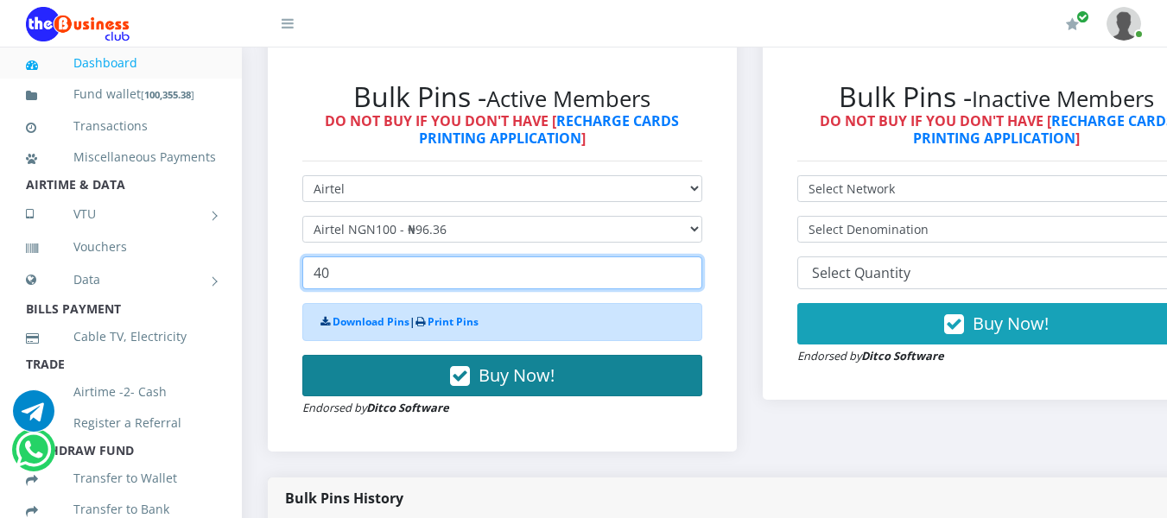
type input "40"
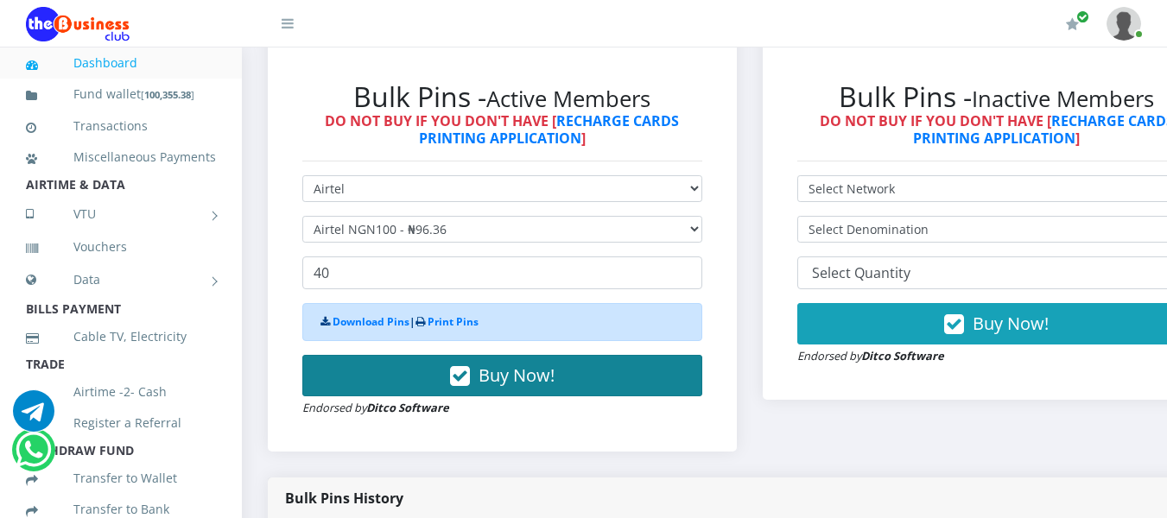
click at [453, 376] on button "Buy Now!" at bounding box center [502, 375] width 400 height 41
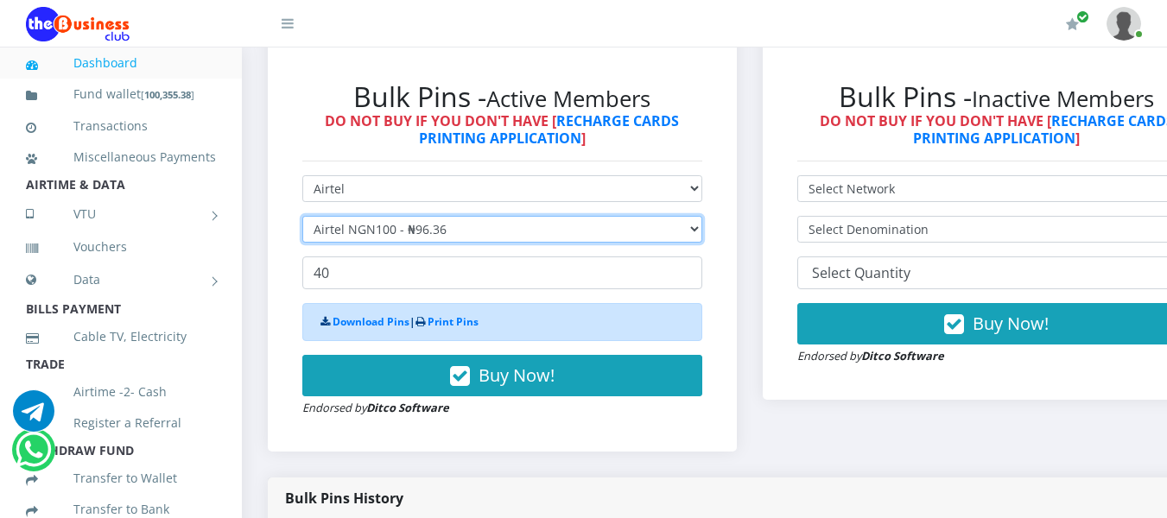
click at [464, 231] on select "Select Denomination Airtel NGN100 - ₦96.36 Airtel NGN200 - ₦192.72 Airtel NGN50…" at bounding box center [502, 229] width 400 height 27
select select "481.8-500"
click at [302, 219] on select "Select Denomination Airtel NGN100 - ₦96.36 Airtel NGN200 - ₦192.72 Airtel NGN50…" at bounding box center [502, 229] width 400 height 27
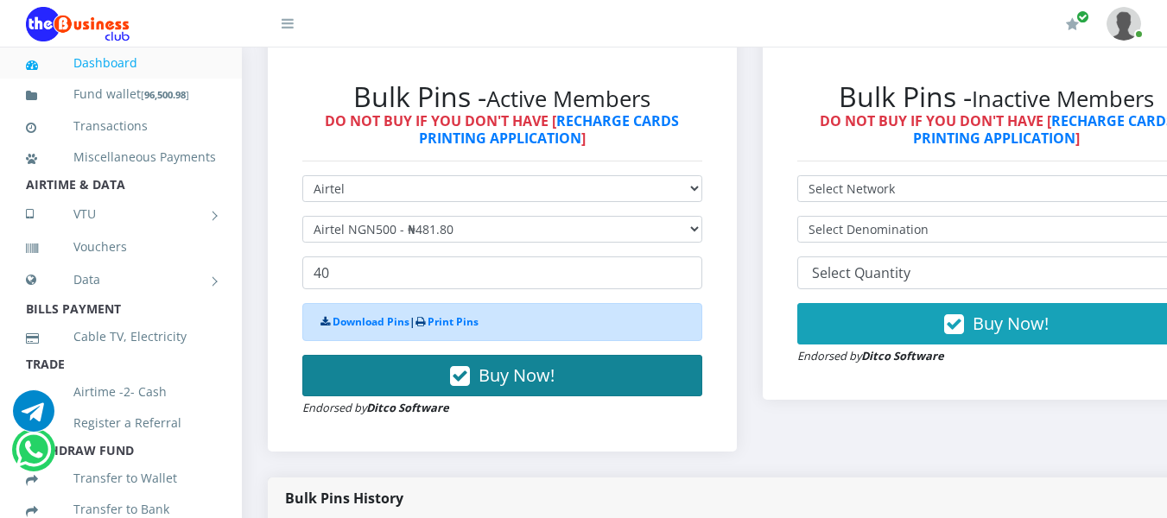
click at [461, 374] on icon "button" at bounding box center [460, 376] width 20 height 17
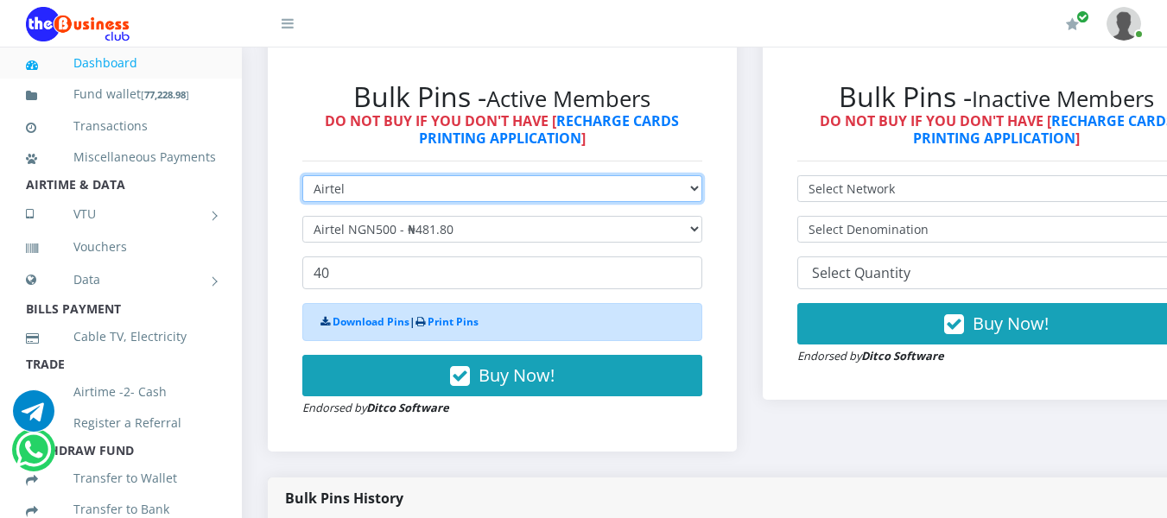
click at [453, 192] on select "Select Network MTN Globacom 9Mobile Airtel" at bounding box center [502, 188] width 400 height 27
click at [302, 178] on select "Select Network MTN Globacom 9Mobile Airtel" at bounding box center [502, 188] width 400 height 27
click at [578, 187] on select "Select Network MTN Globacom 9Mobile Airtel" at bounding box center [502, 188] width 400 height 27
select select "Glo"
click at [302, 178] on select "Select Network MTN Globacom 9Mobile Airtel" at bounding box center [502, 188] width 400 height 27
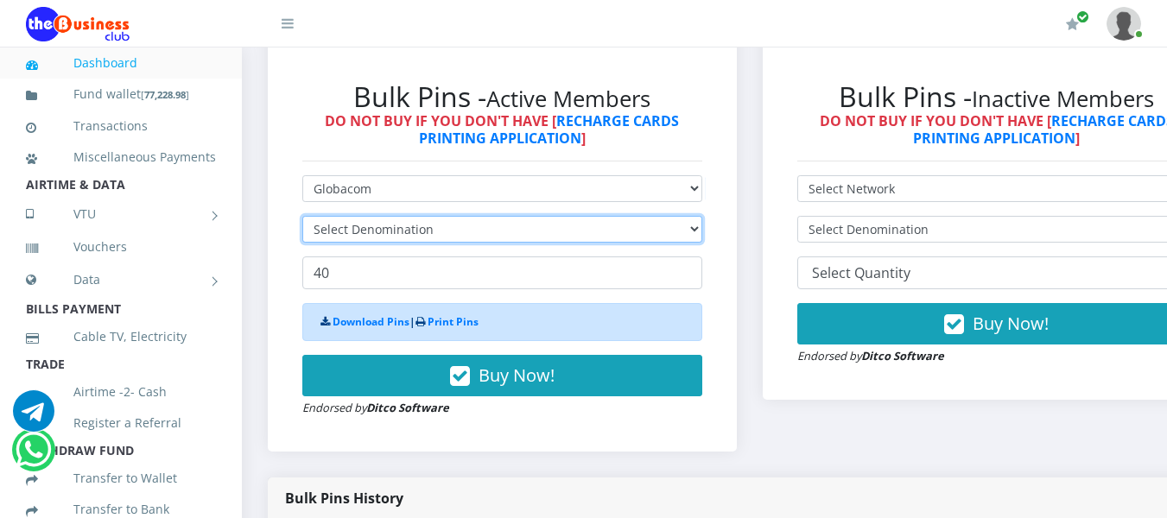
click at [505, 230] on select "Select Denomination" at bounding box center [502, 229] width 400 height 27
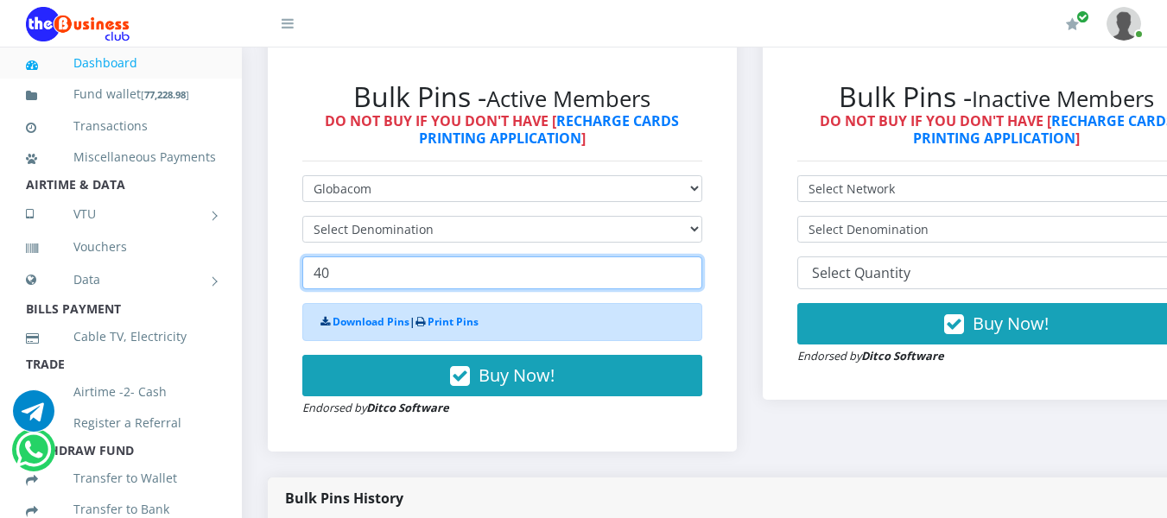
click at [433, 285] on input "40" at bounding box center [502, 273] width 400 height 33
type input "4"
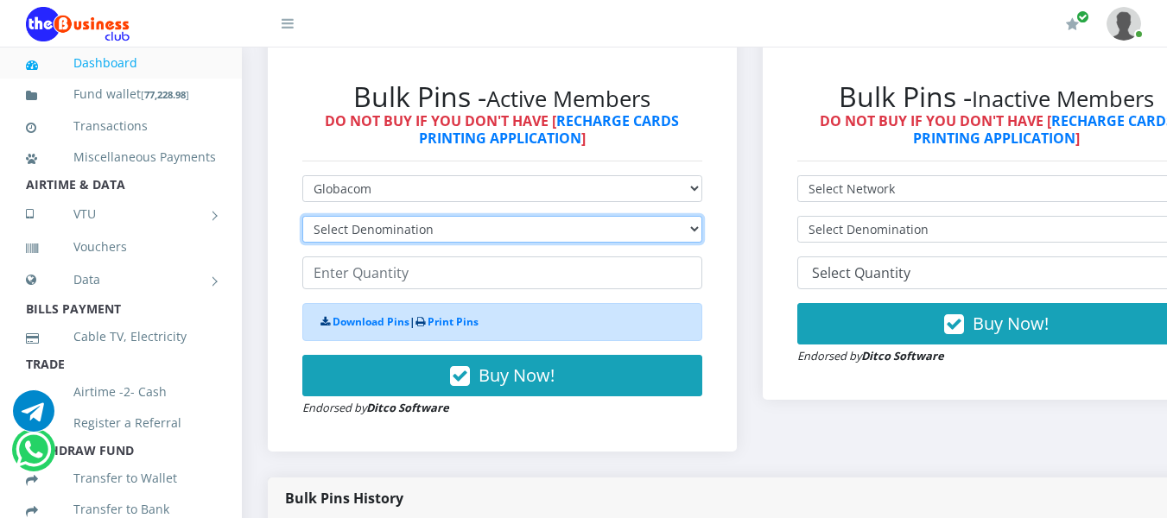
click at [477, 229] on select "Select Denomination" at bounding box center [502, 229] width 400 height 27
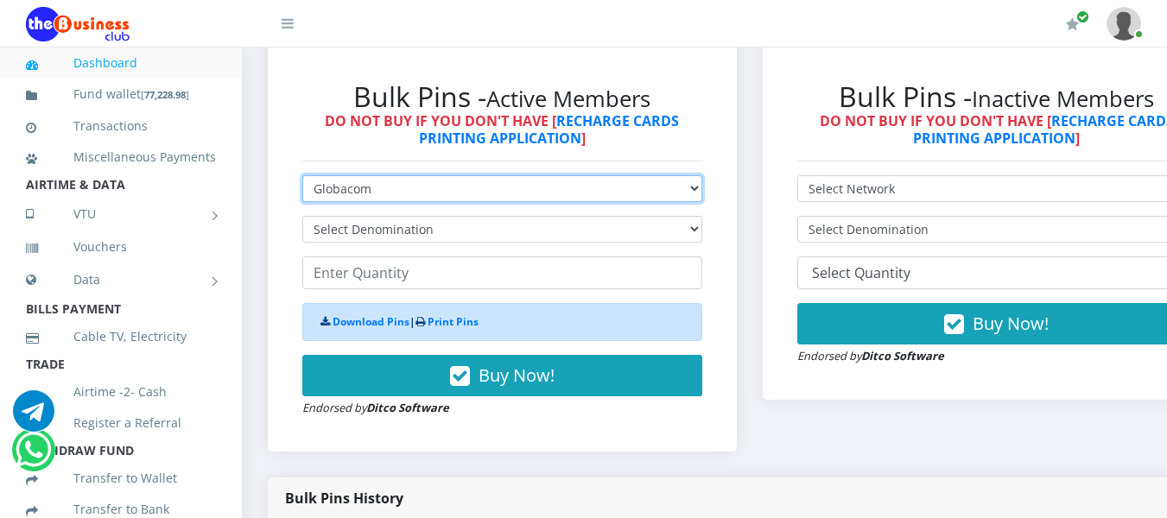
click at [478, 196] on select "Select Network MTN Globacom 9Mobile Airtel" at bounding box center [502, 188] width 400 height 27
click at [302, 178] on select "Select Network MTN Globacom 9Mobile Airtel" at bounding box center [502, 188] width 400 height 27
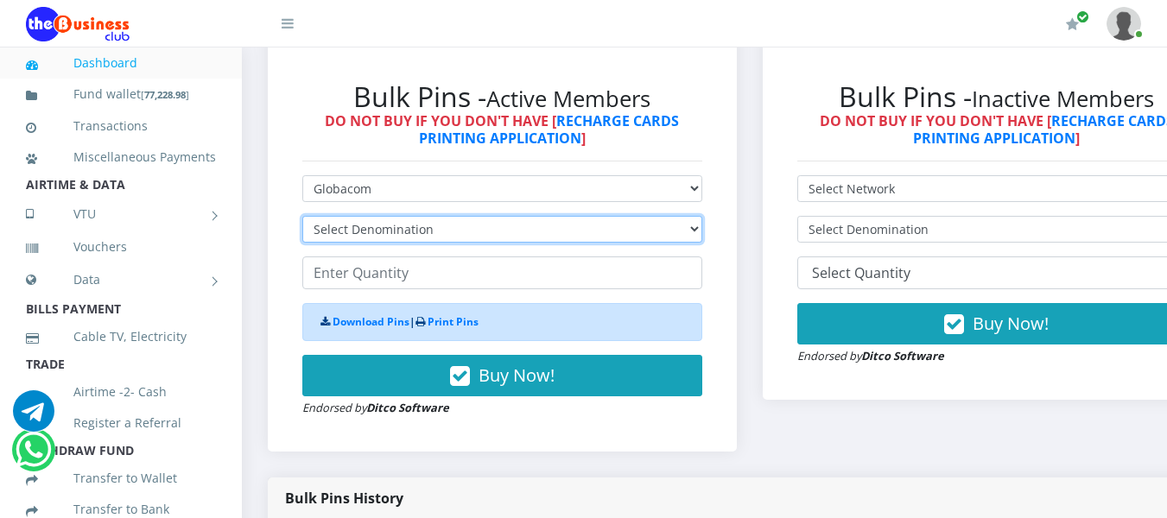
click at [432, 235] on select "Select Denomination Glo NGN100 - ₦96.45 Glo NGN200 - ₦192.90 Glo NGN500 - ₦482.…" at bounding box center [502, 229] width 400 height 27
select select "96.45-100"
click at [302, 219] on select "Select Denomination Glo NGN100 - ₦96.45 Glo NGN200 - ₦192.90 Glo NGN500 - ₦482.…" at bounding box center [502, 229] width 400 height 27
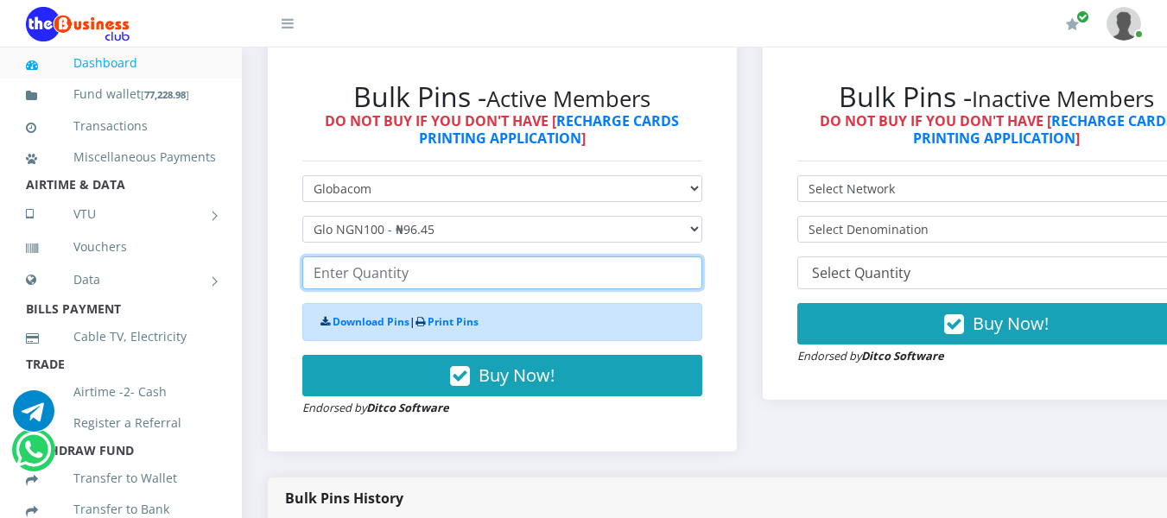
click at [411, 268] on input "number" at bounding box center [502, 273] width 400 height 33
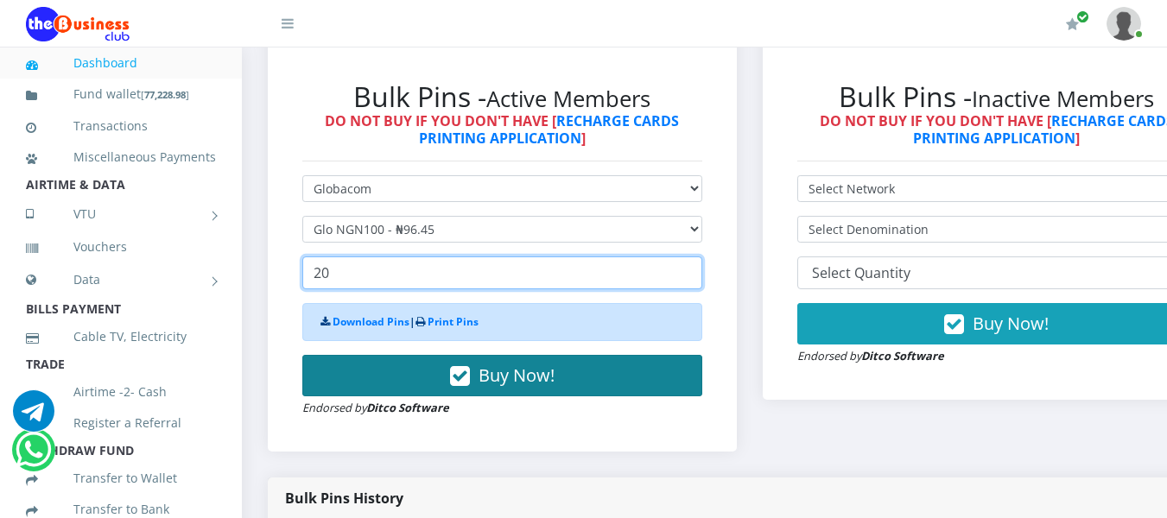
type input "20"
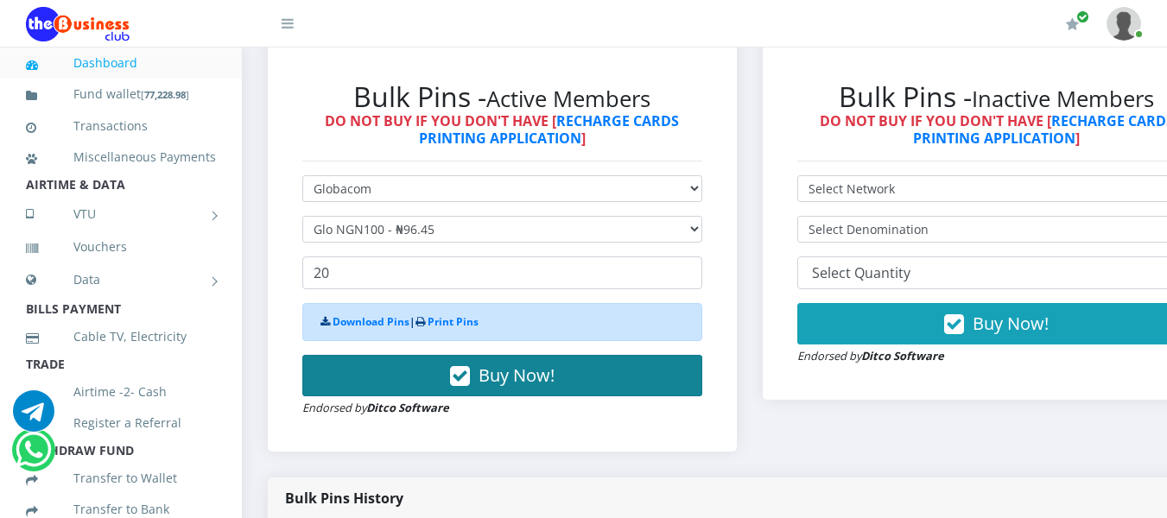
click at [456, 371] on icon "button" at bounding box center [460, 376] width 20 height 17
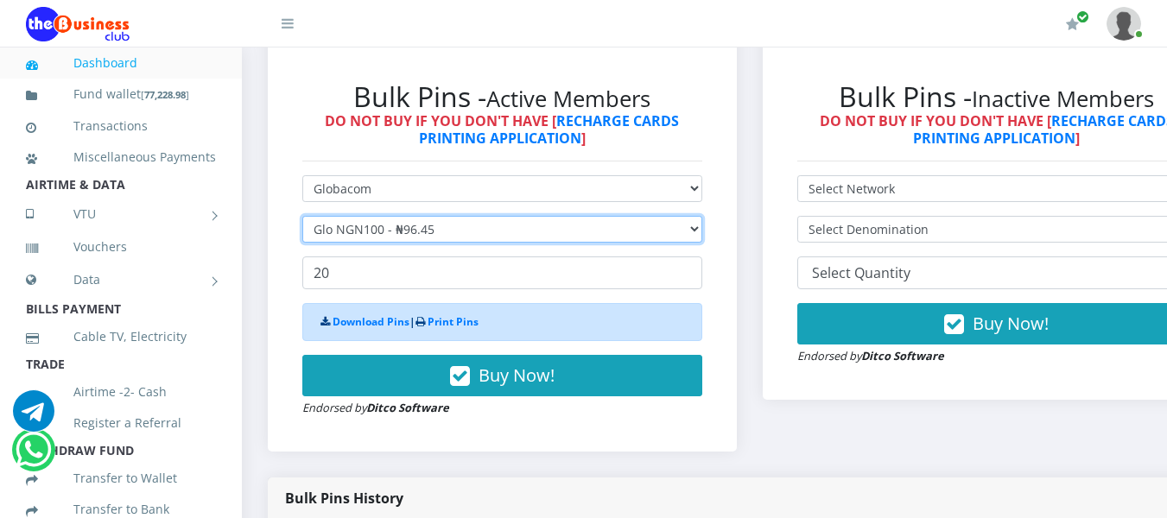
click at [447, 230] on select "Select Denomination Glo NGN100 - ₦96.45 Glo NGN200 - ₦192.90 Glo NGN500 - ₦482.…" at bounding box center [502, 229] width 400 height 27
select select "192.9-200"
click at [302, 219] on select "Select Denomination Glo NGN100 - ₦96.45 Glo NGN200 - ₦192.90 Glo NGN500 - ₦482.…" at bounding box center [502, 229] width 400 height 27
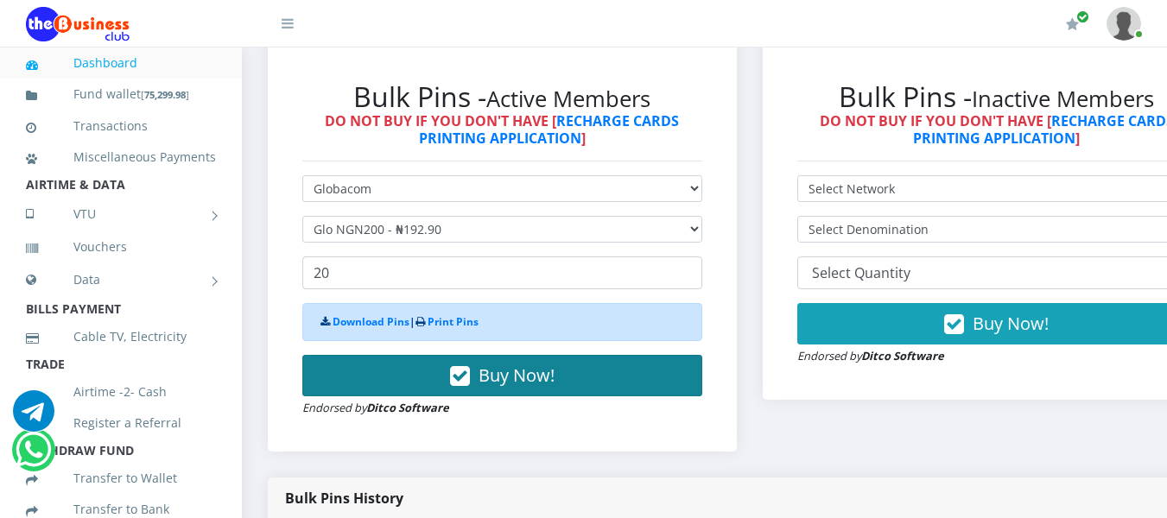
click at [453, 372] on button "Buy Now!" at bounding box center [502, 375] width 400 height 41
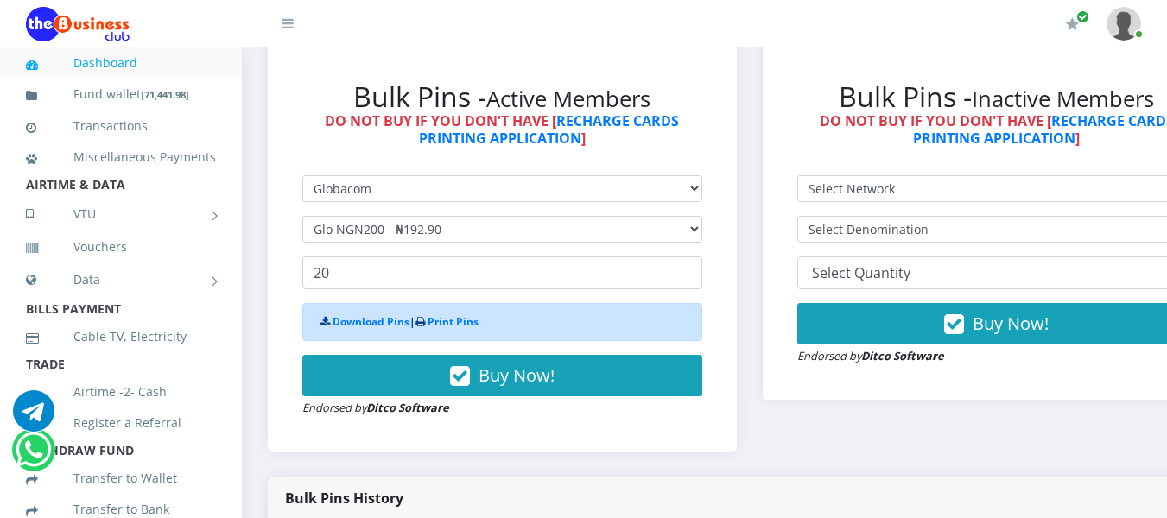
scroll to position [0, 0]
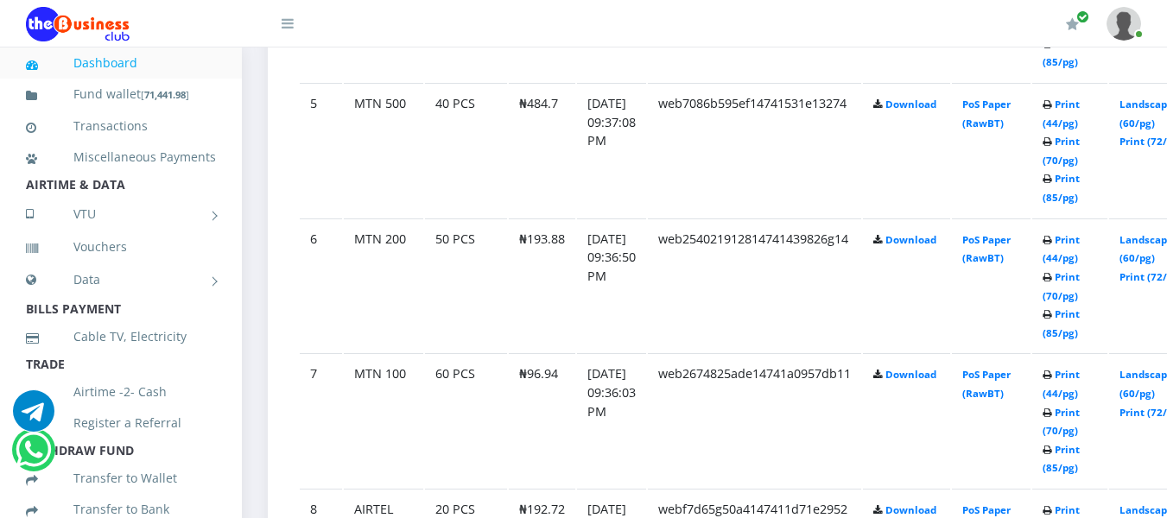
scroll to position [1526, 0]
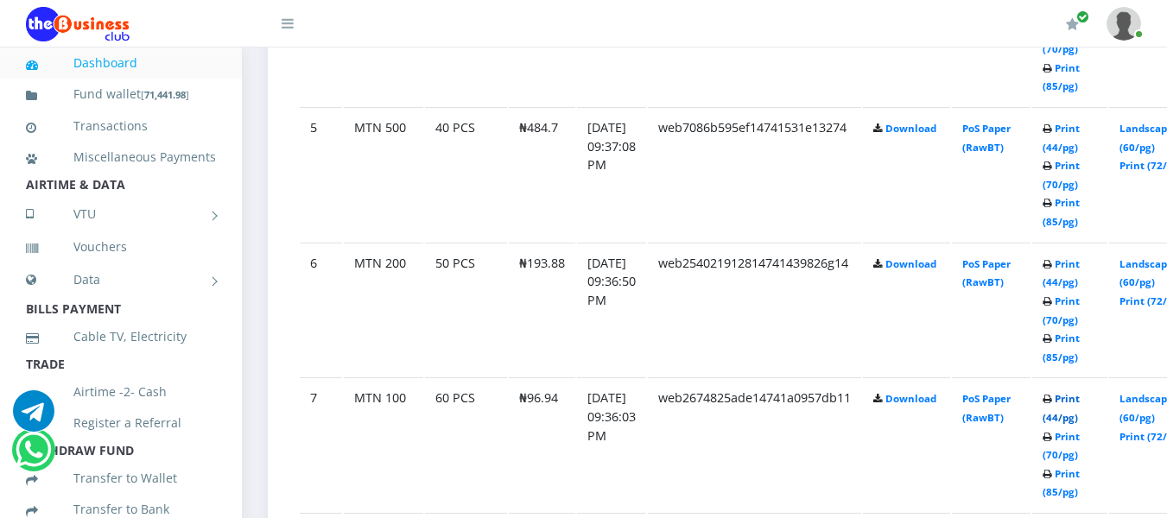
click at [1080, 402] on link "Print (44/pg)" at bounding box center [1060, 408] width 37 height 32
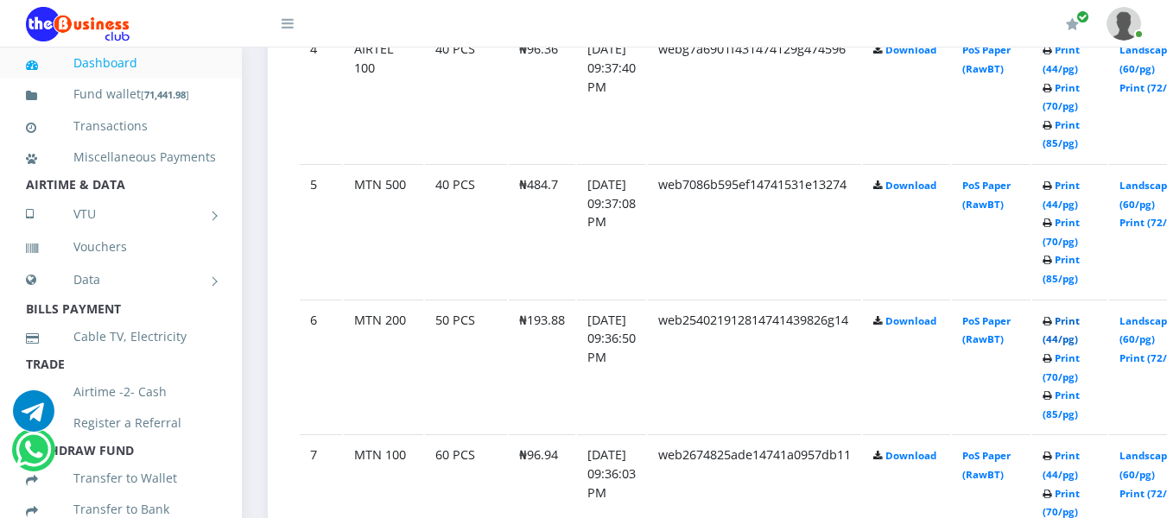
click at [1080, 322] on link "Print (44/pg)" at bounding box center [1060, 330] width 37 height 32
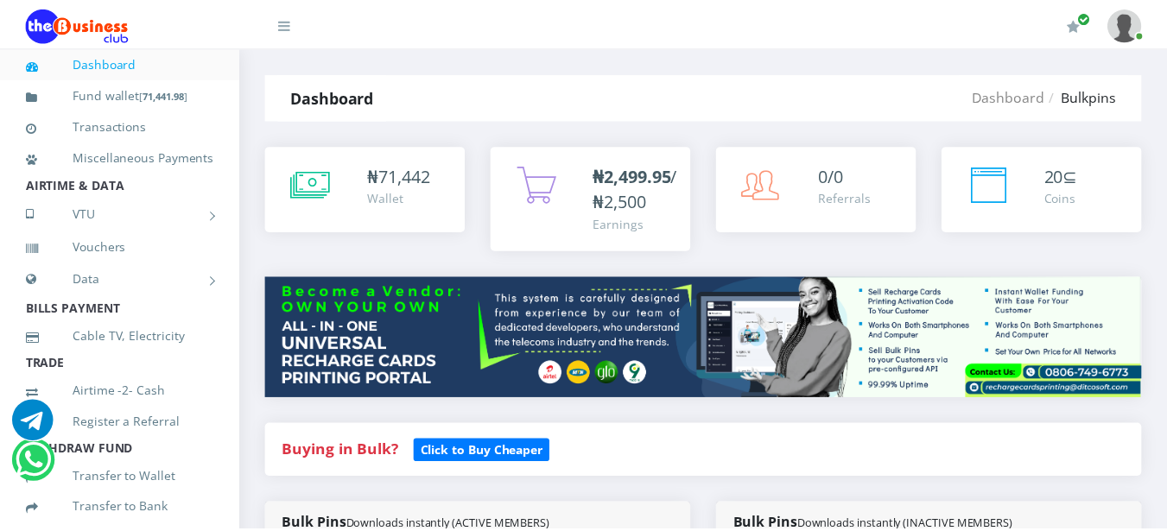
scroll to position [1526, 0]
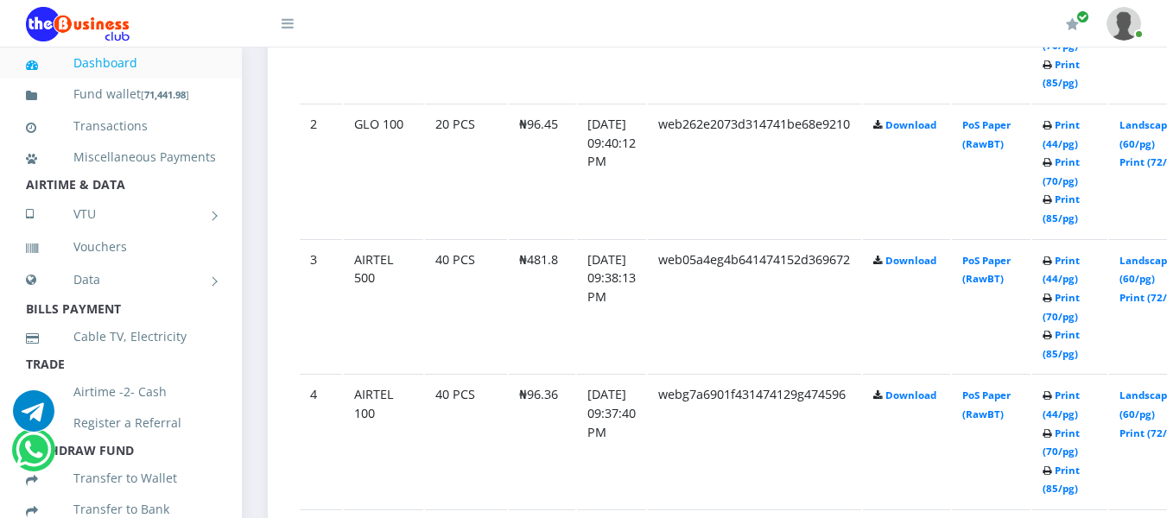
scroll to position [1081, 0]
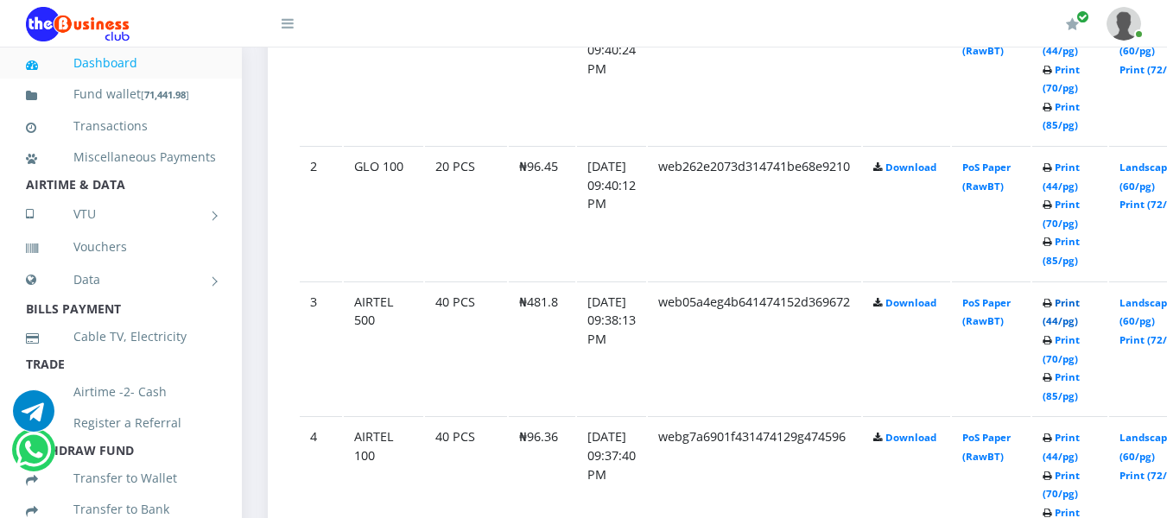
click at [1080, 300] on link "Print (44/pg)" at bounding box center [1060, 312] width 37 height 32
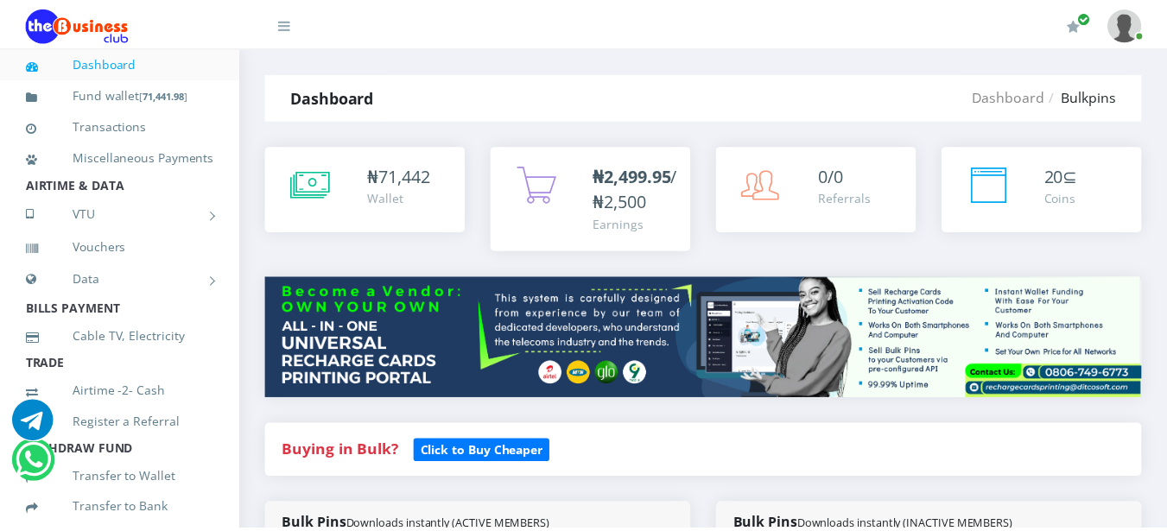
scroll to position [1081, 0]
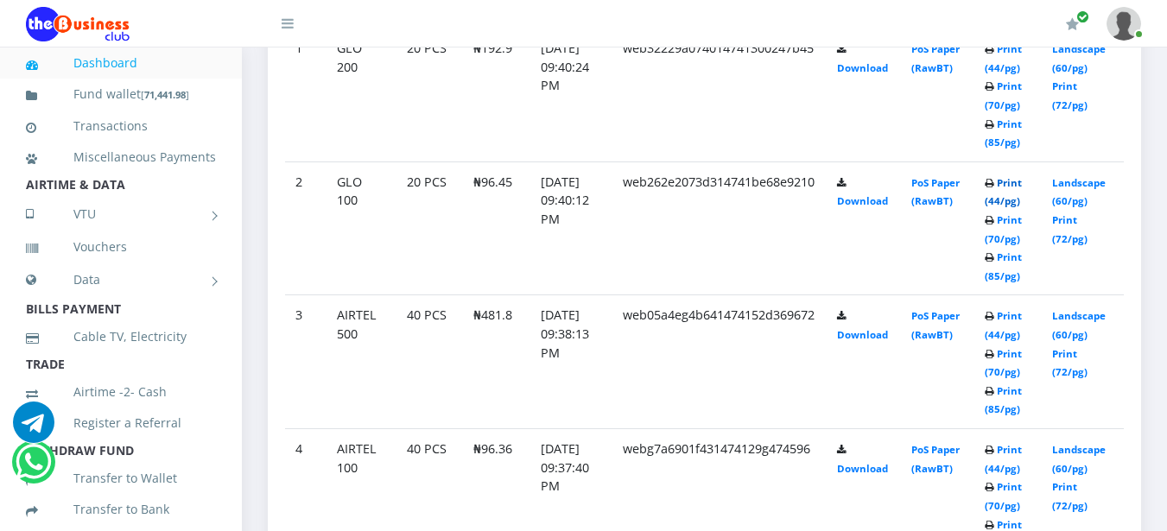
click at [1015, 184] on link "Print (44/pg)" at bounding box center [1003, 192] width 37 height 32
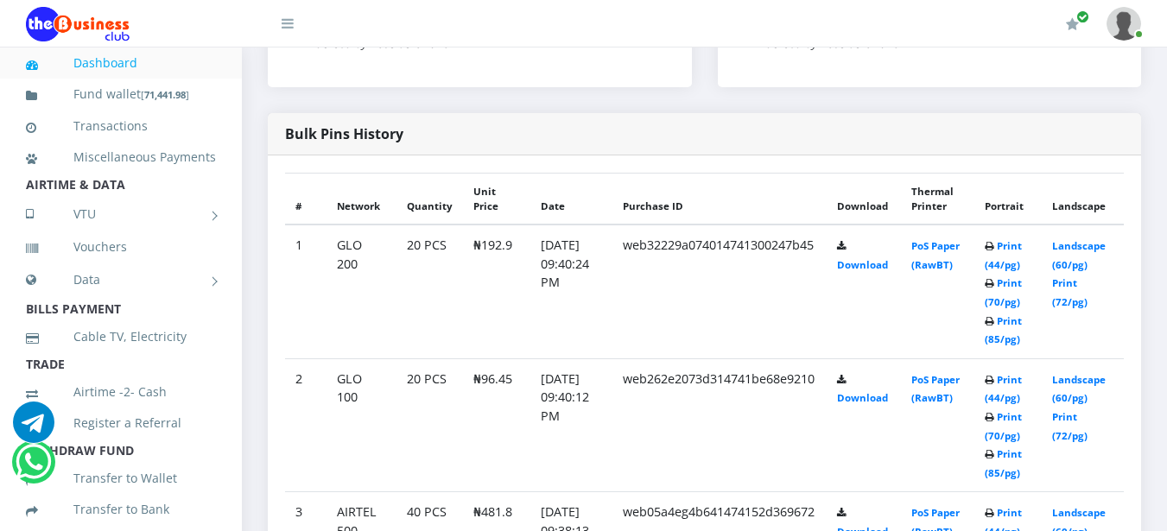
scroll to position [862, 0]
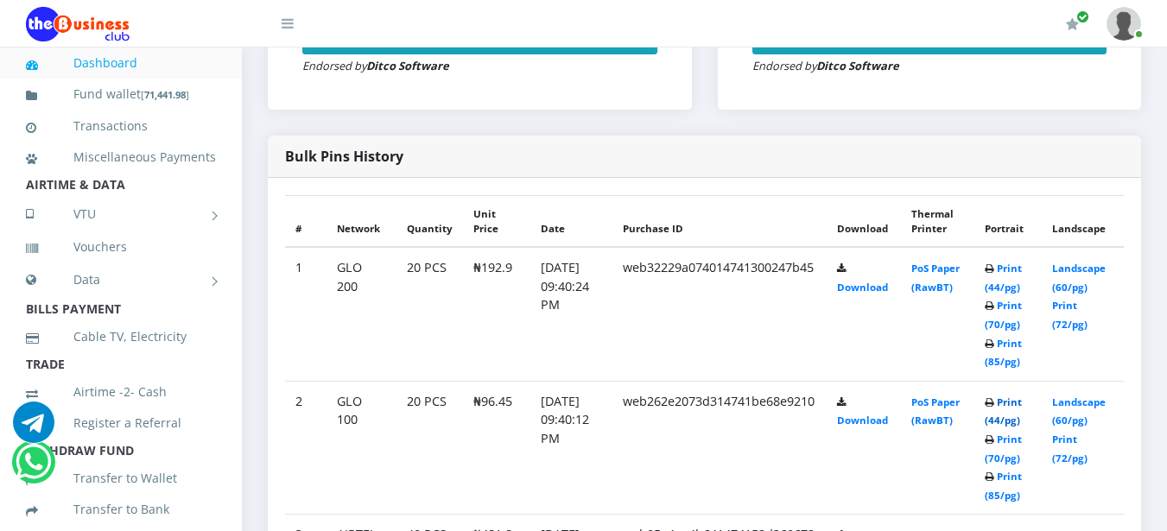
click at [1010, 401] on link "Print (44/pg)" at bounding box center [1003, 412] width 37 height 32
click at [1016, 266] on link "Print (44/pg)" at bounding box center [1003, 278] width 37 height 32
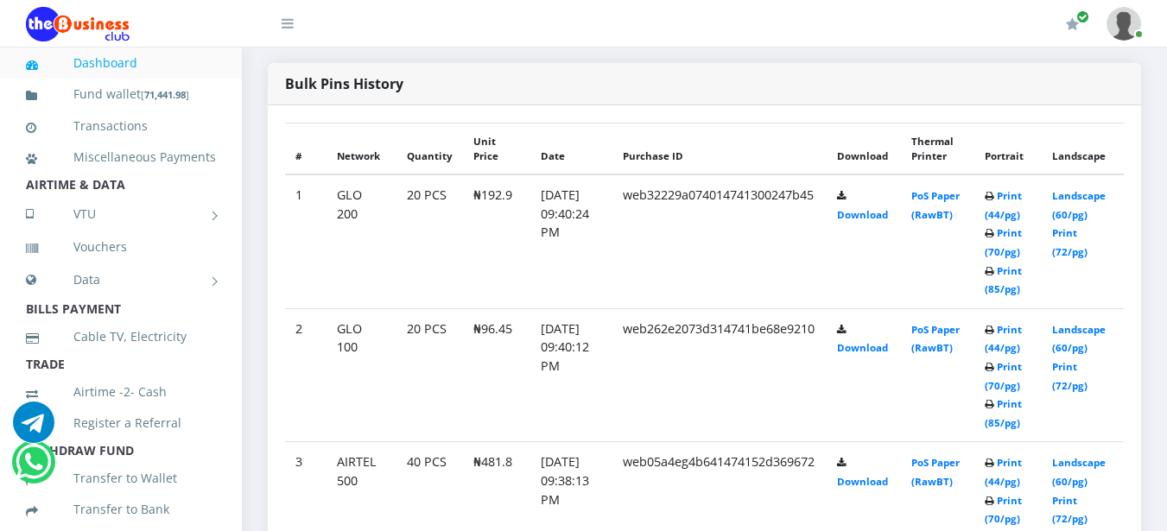
scroll to position [789, 0]
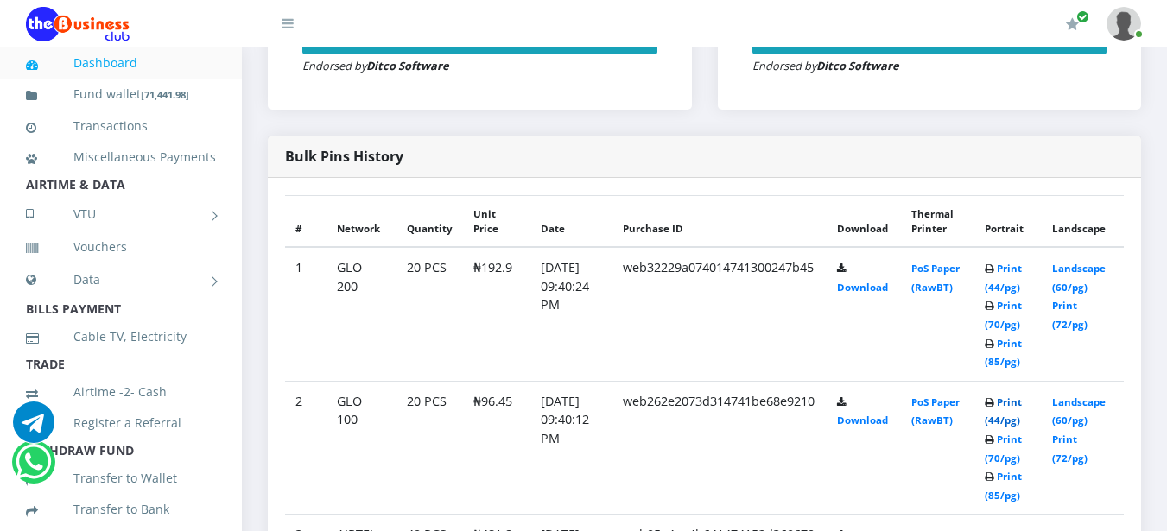
click at [1017, 402] on link "Print (44/pg)" at bounding box center [1003, 412] width 37 height 32
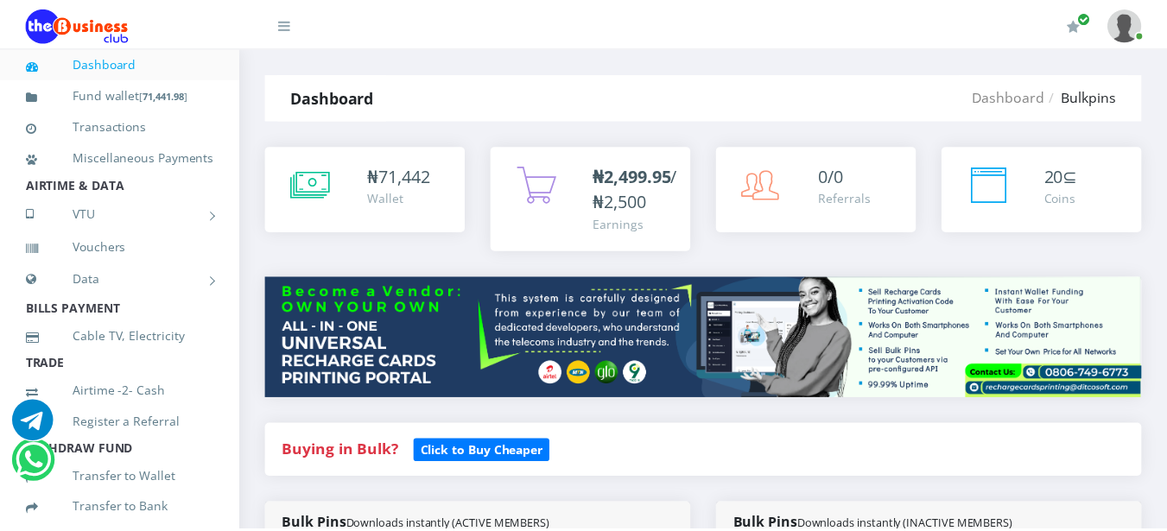
scroll to position [862, 0]
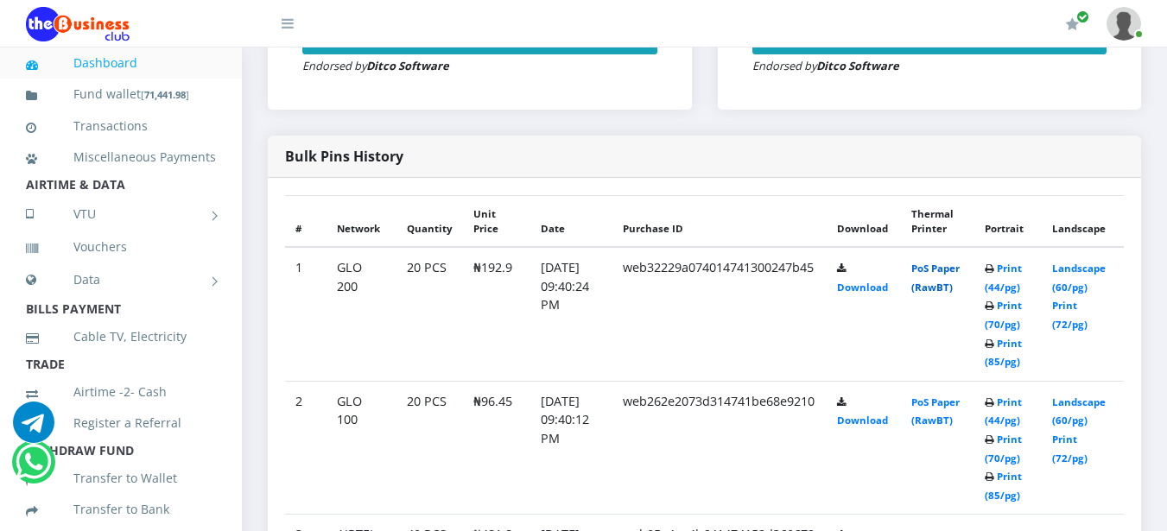
click at [933, 266] on link "PoS Paper (RawBT)" at bounding box center [935, 278] width 48 height 32
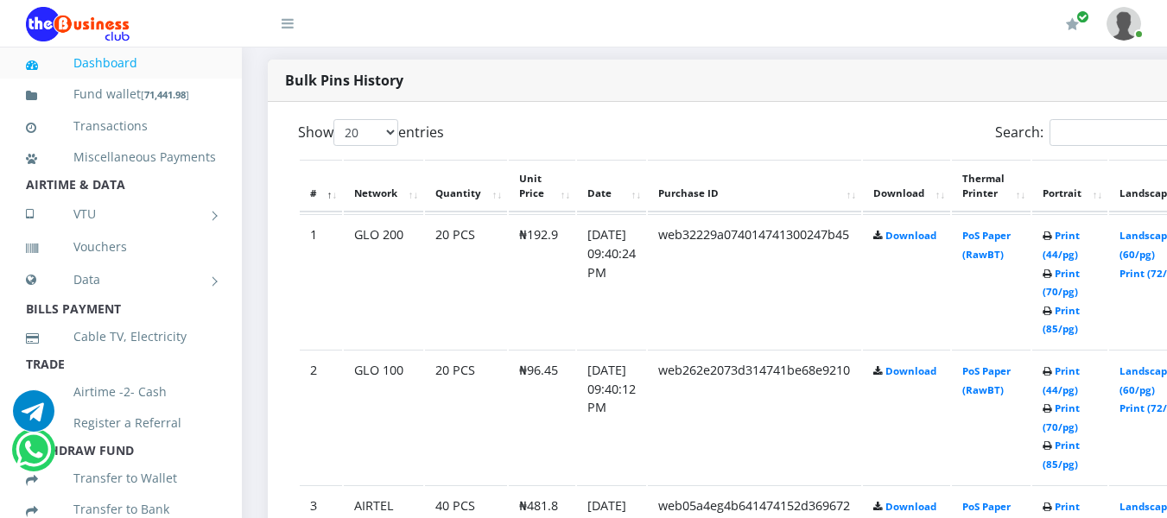
scroll to position [0, 0]
click at [1010, 234] on link "PoS Paper (RawBT)" at bounding box center [986, 245] width 48 height 32
